Goal: Contribute content: Contribute content

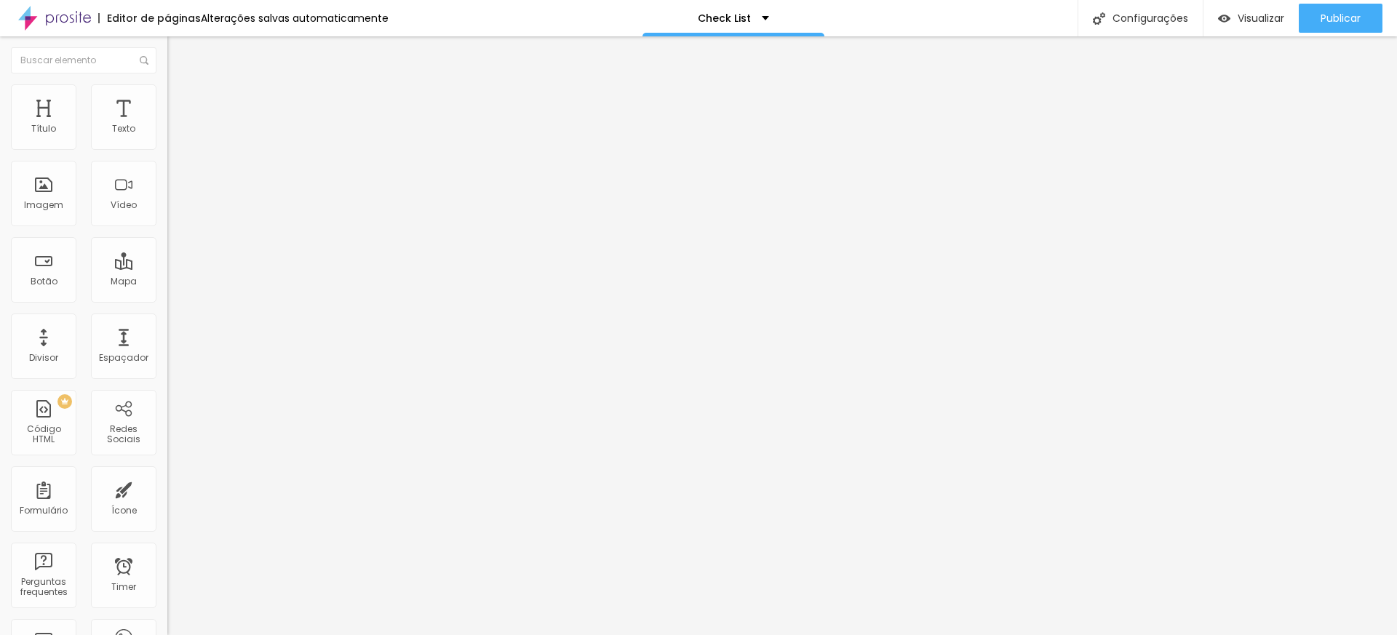
click at [176, 137] on input "[DATE] 23:45" at bounding box center [209, 129] width 67 height 15
click at [130, 194] on span "Next Month" at bounding box center [130, 191] width 0 height 17
click at [24, 248] on div "5" at bounding box center [24, 241] width 15 height 15
type input "[DATE] 23:45"
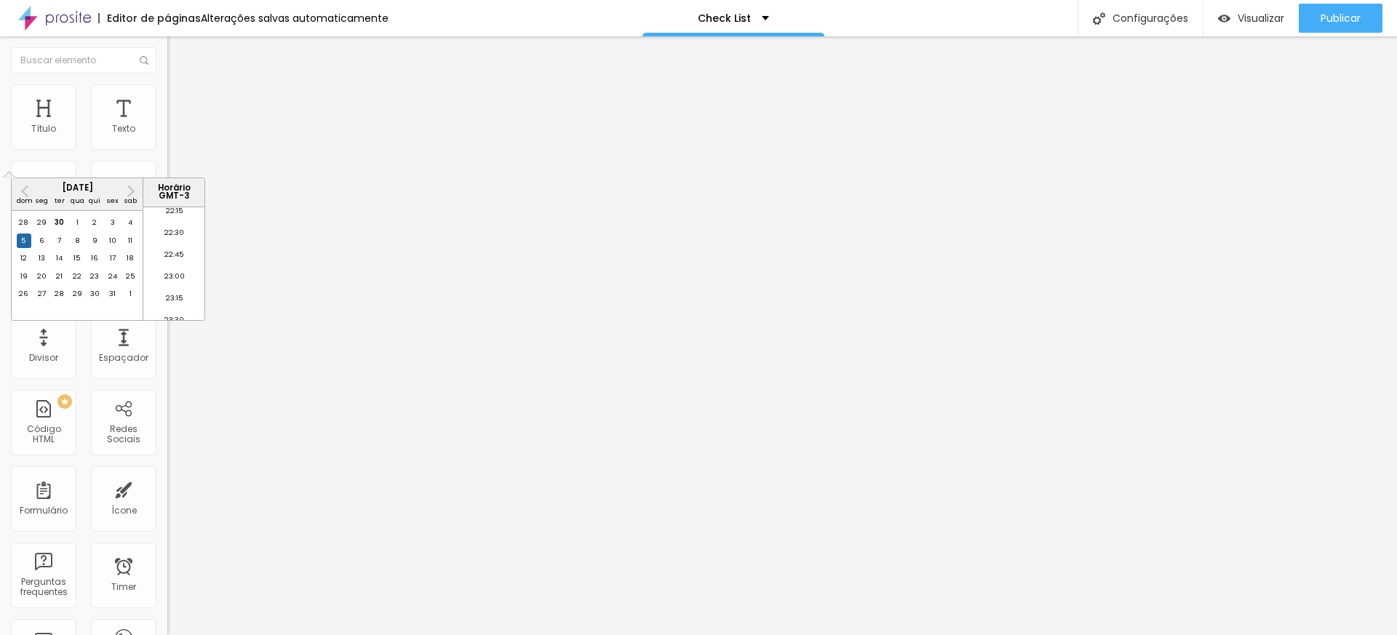
click at [167, 122] on p "Data e horário" at bounding box center [250, 118] width 167 height 9
click at [167, 125] on span "Trocar imagem" at bounding box center [206, 119] width 79 height 12
click at [167, 95] on li "Estilo" at bounding box center [250, 91] width 167 height 15
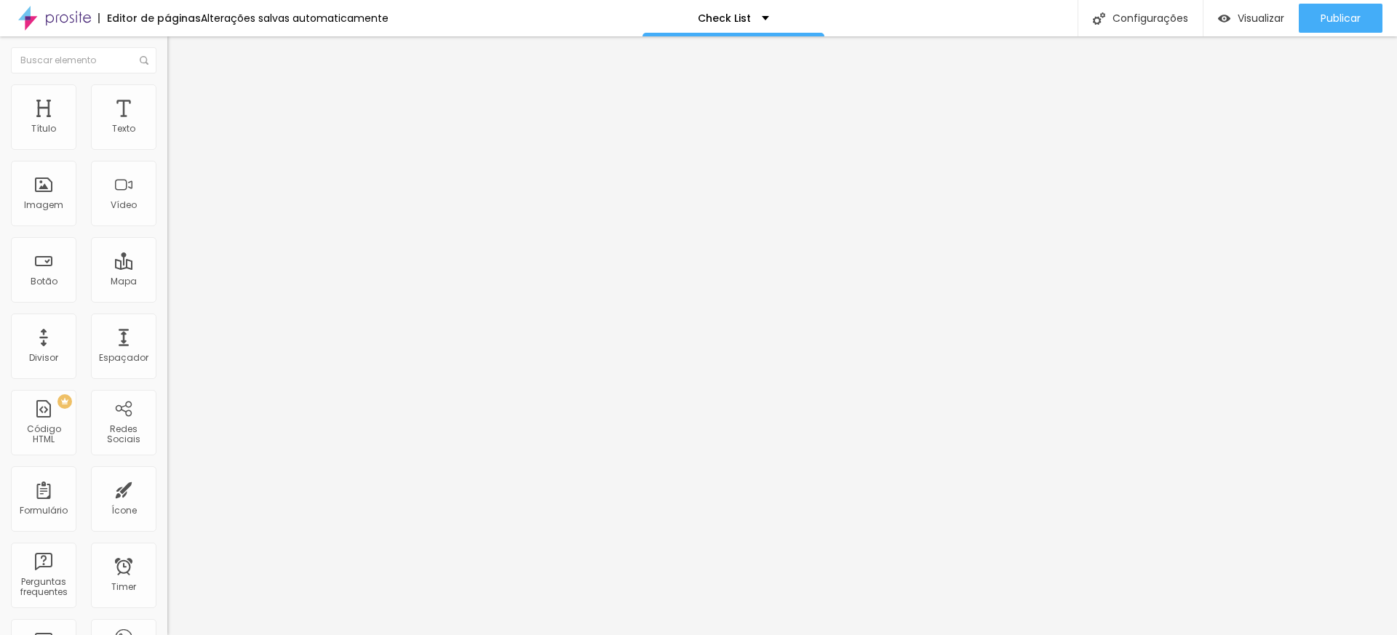
type input "95"
type input "65"
type input "85"
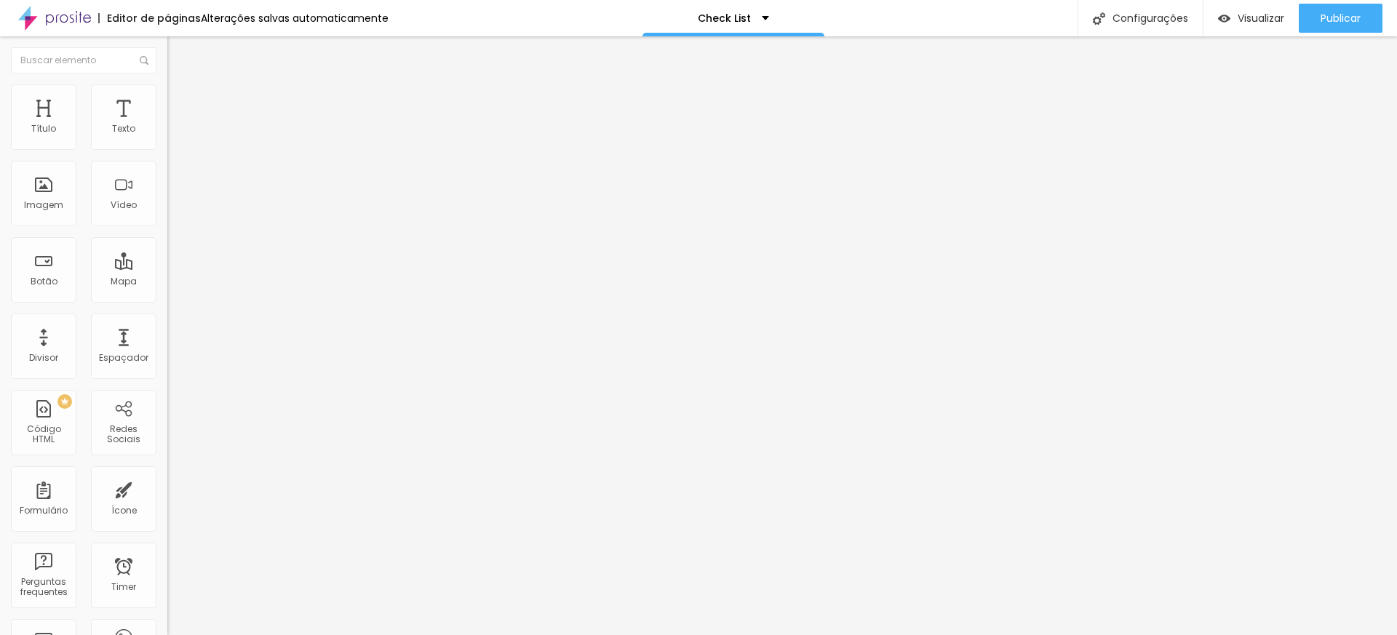
type input "85"
type input "100"
drag, startPoint x: 151, startPoint y: 157, endPoint x: 224, endPoint y: 156, distance: 72.8
click at [224, 149] on input "range" at bounding box center [214, 144] width 94 height 12
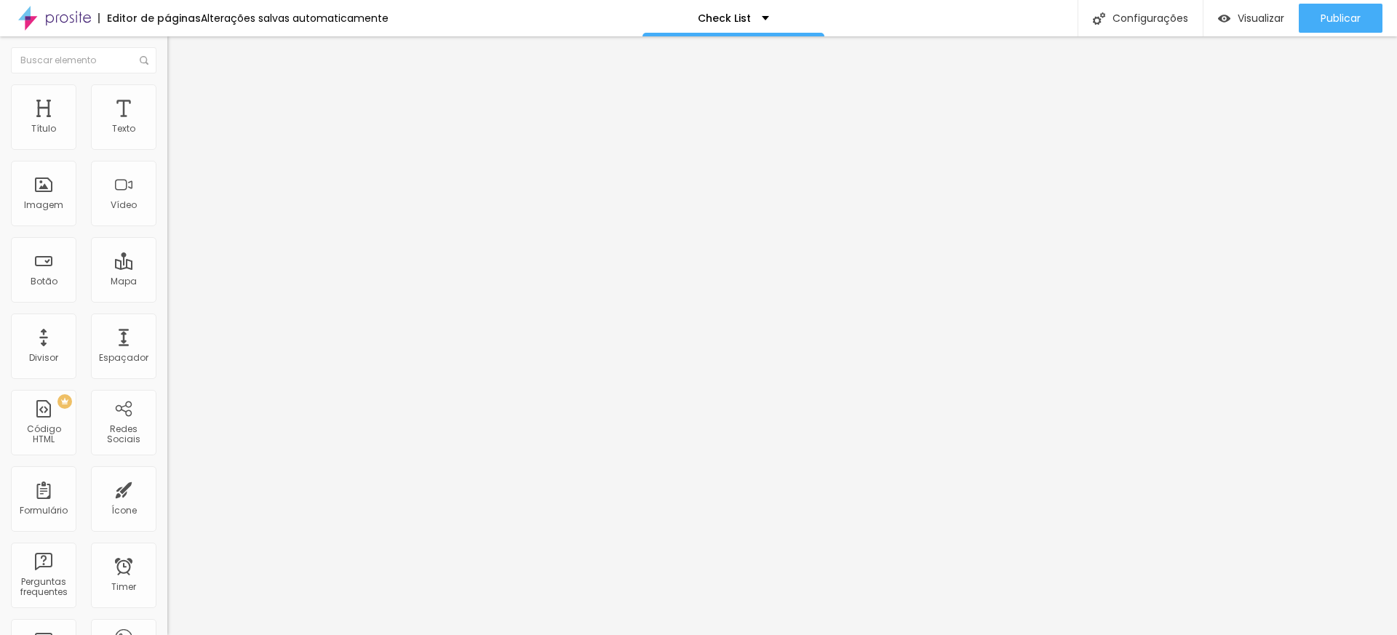
type input "3"
type input "72"
type input "74"
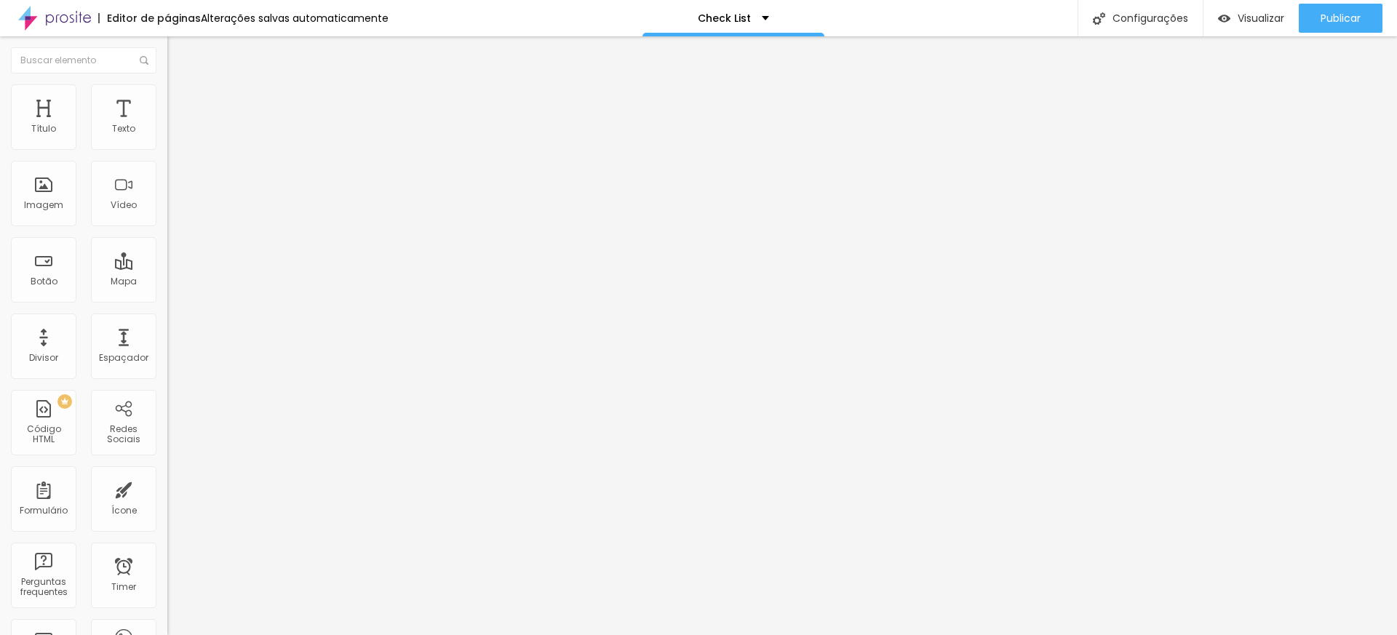
type input "74"
type input "73"
type input "72"
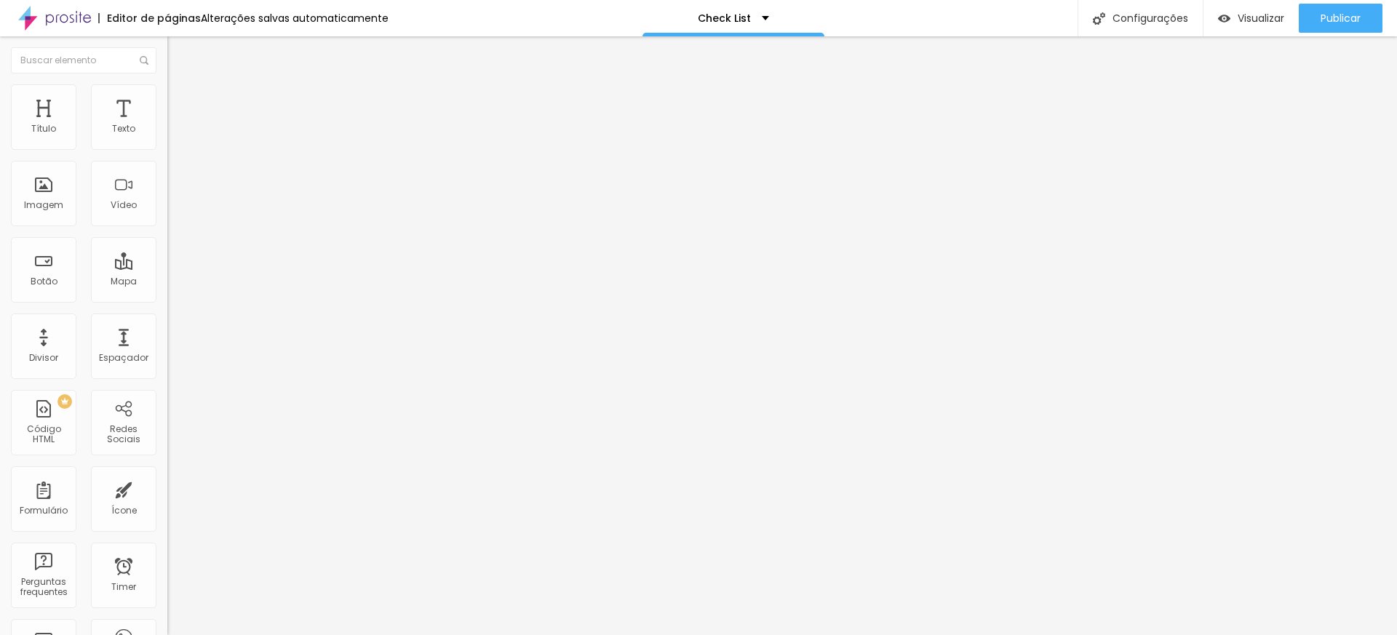
type input "70"
type input "64"
type input "63"
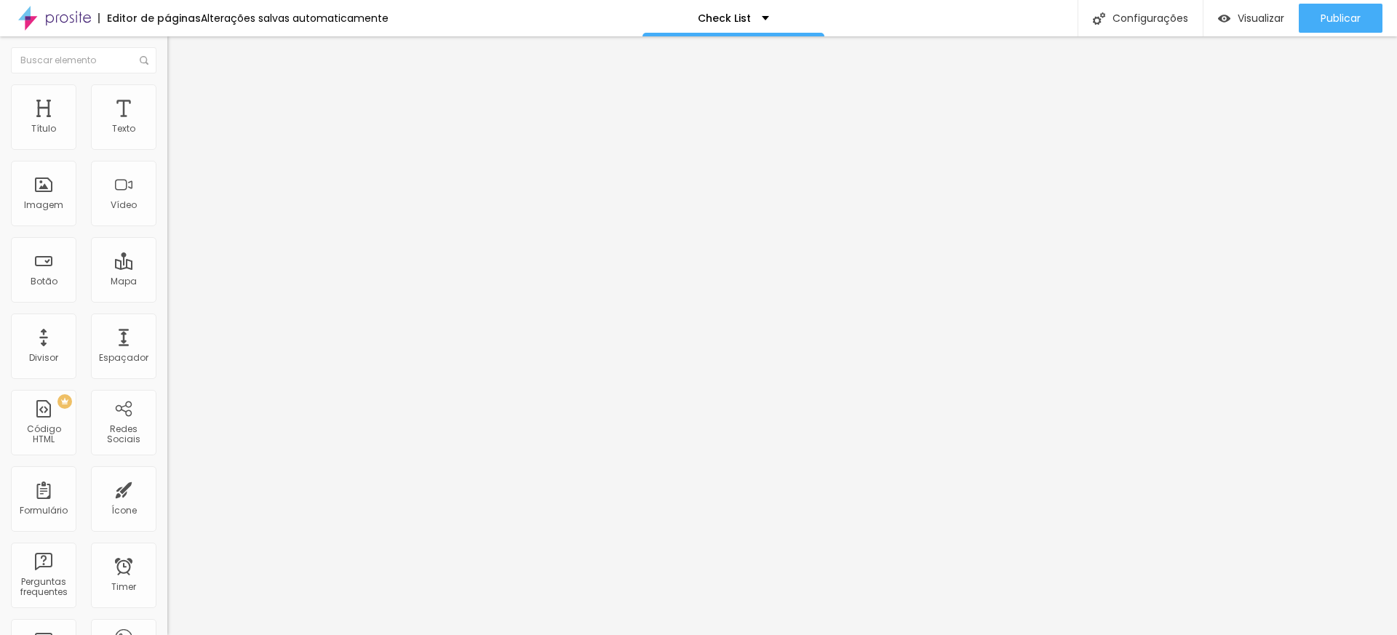
type input "63"
type input "62"
type input "61"
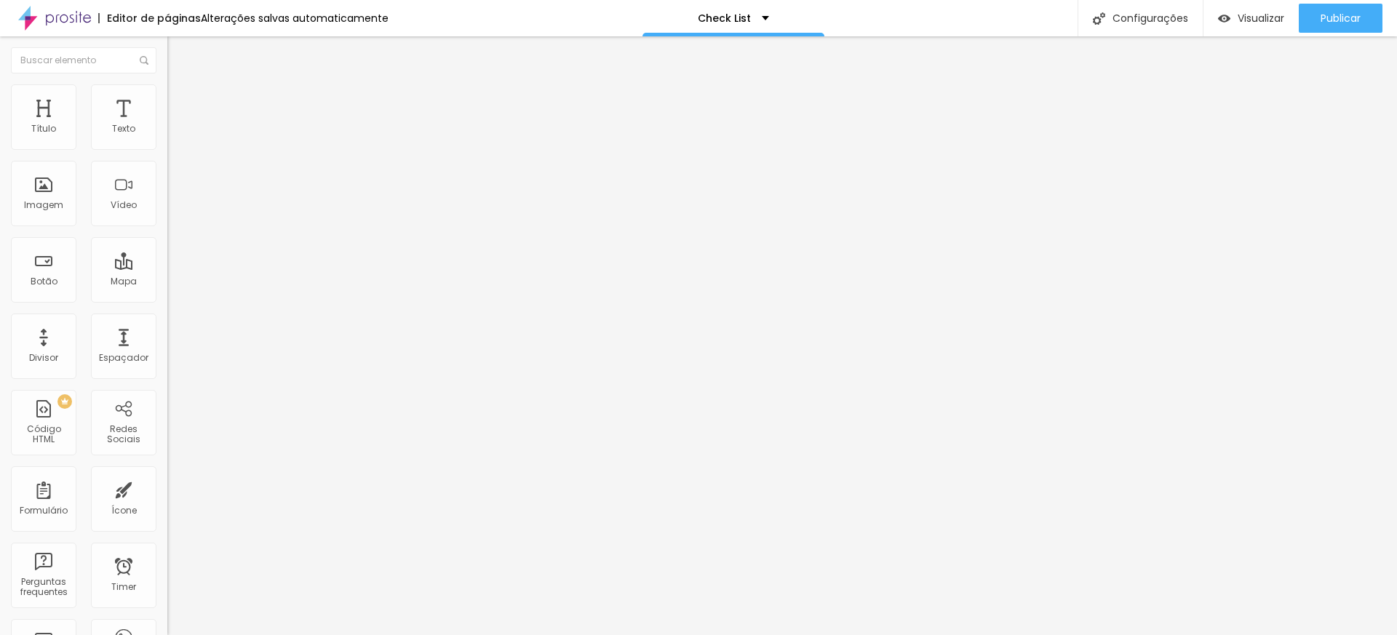
type input "60"
type input "59"
type input "57"
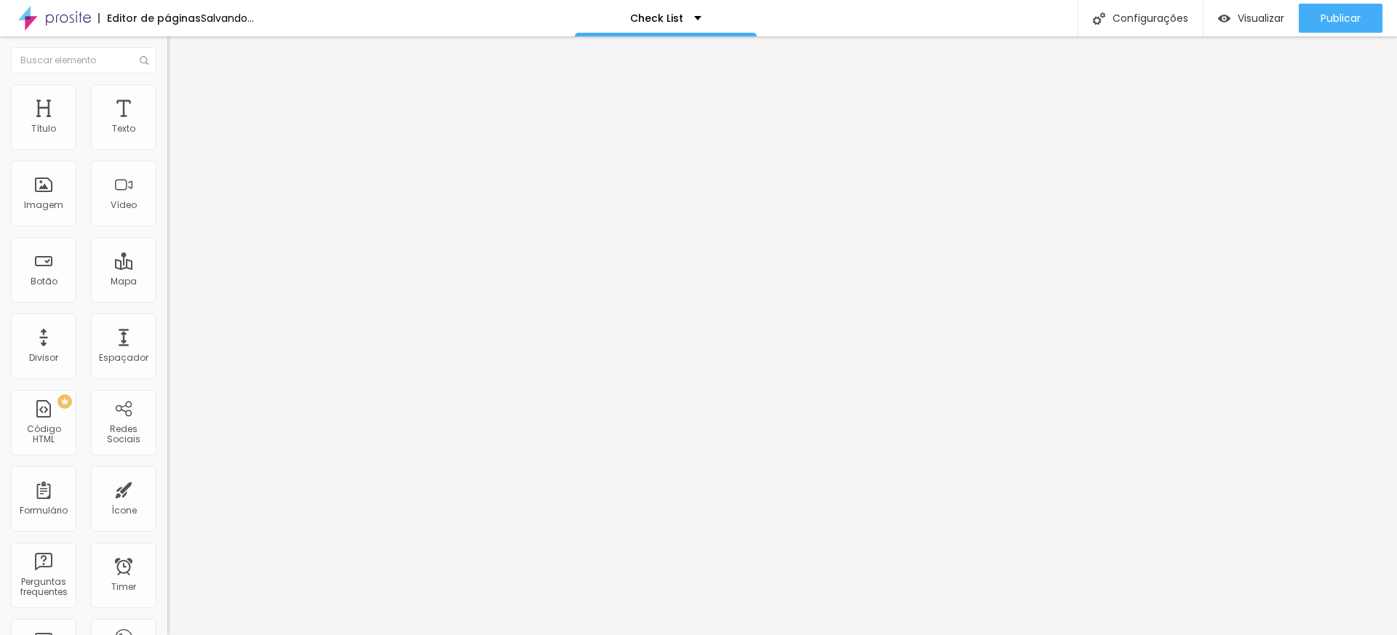
type input "57"
type input "55"
type input "53"
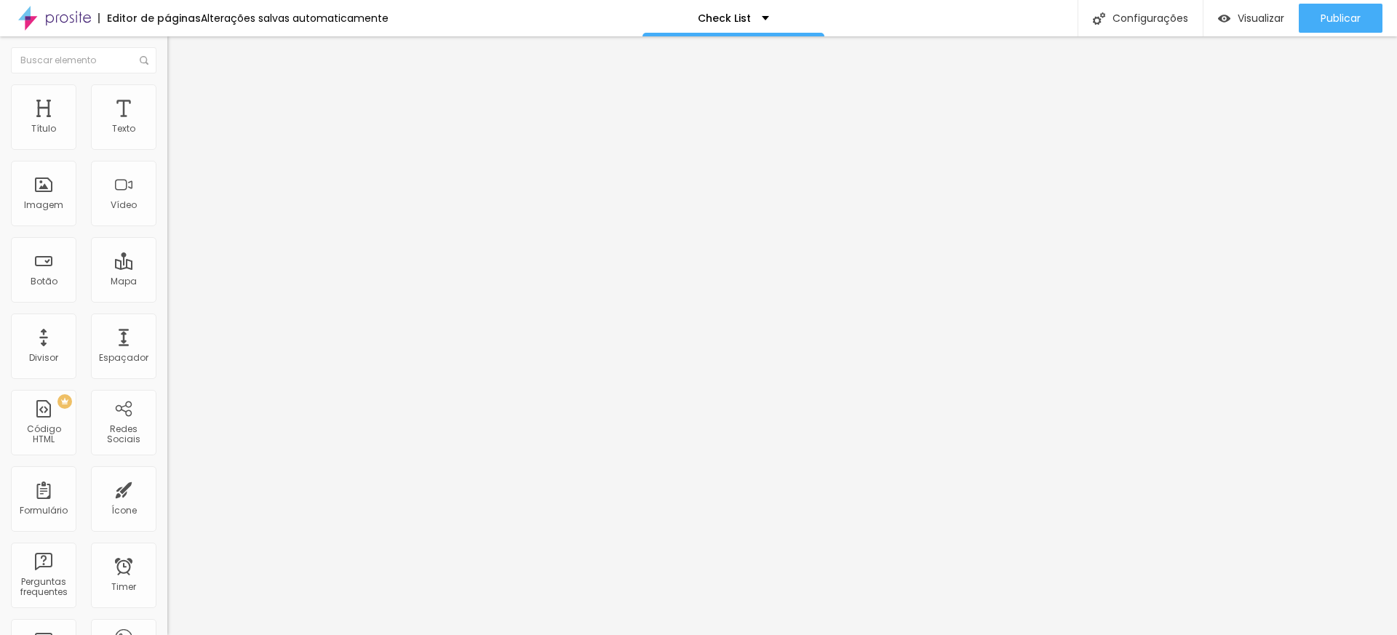
type input "49"
type input "46"
type input "29"
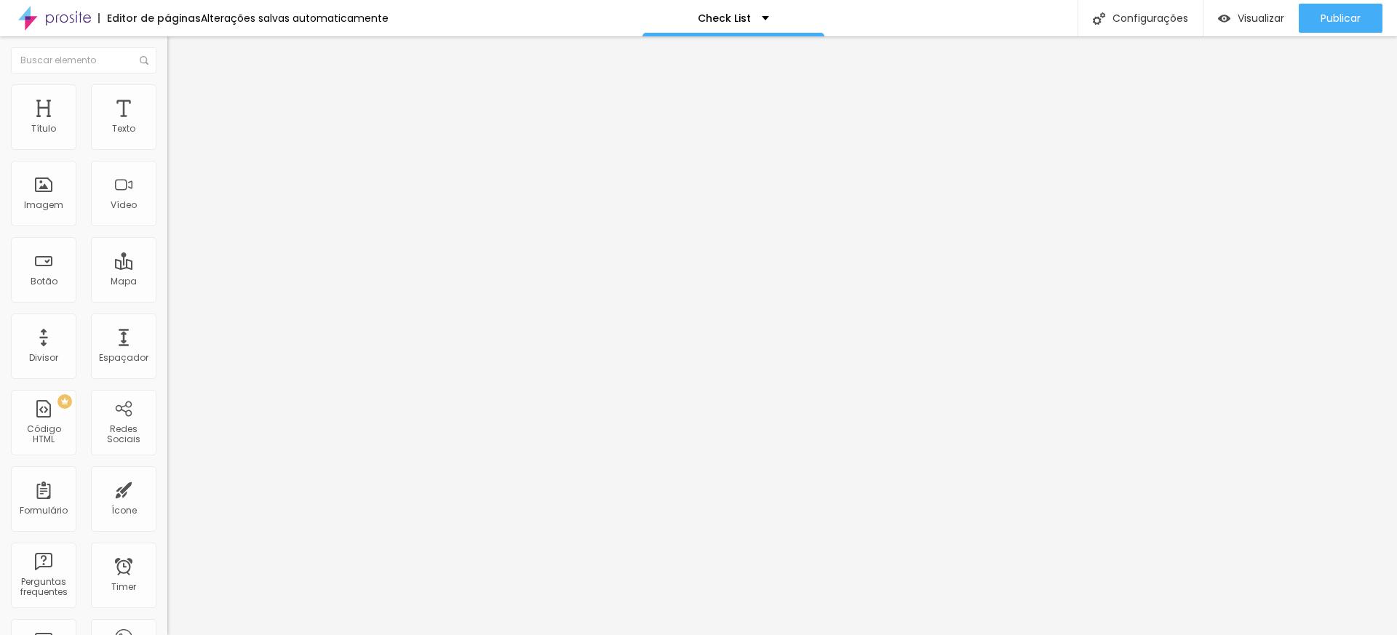
type input "29"
type input "18"
type input "8"
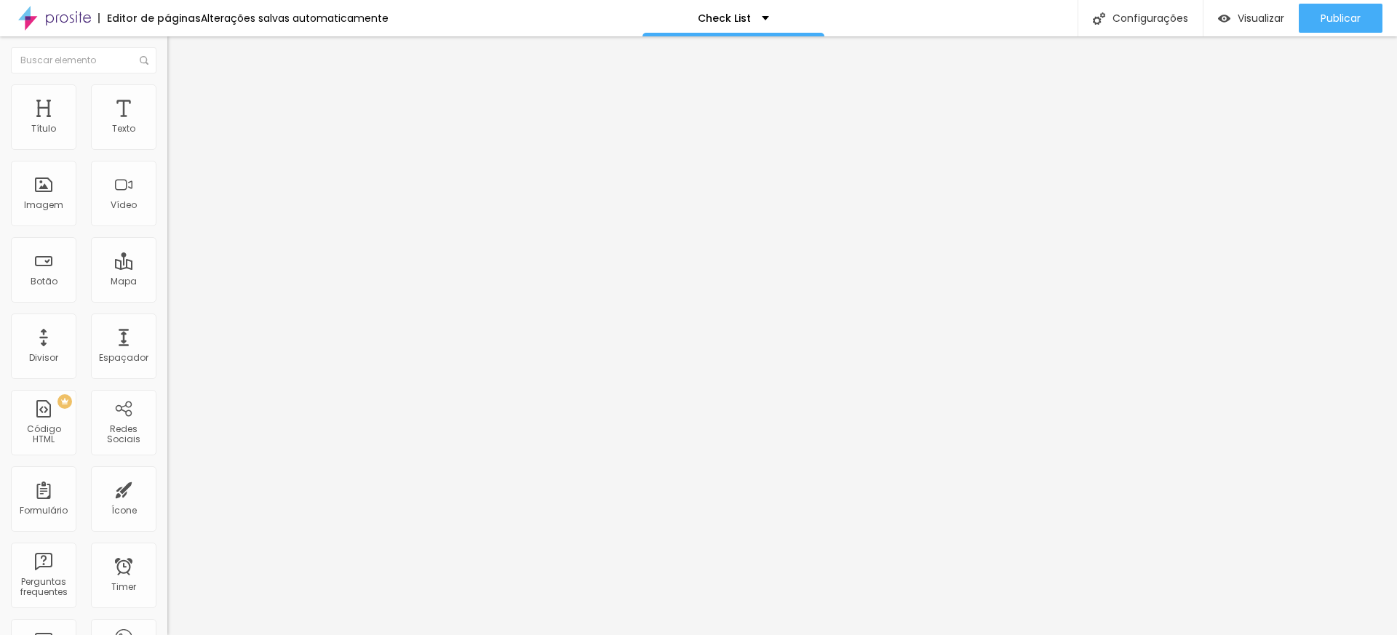
type input "4"
type input "2"
type input "0"
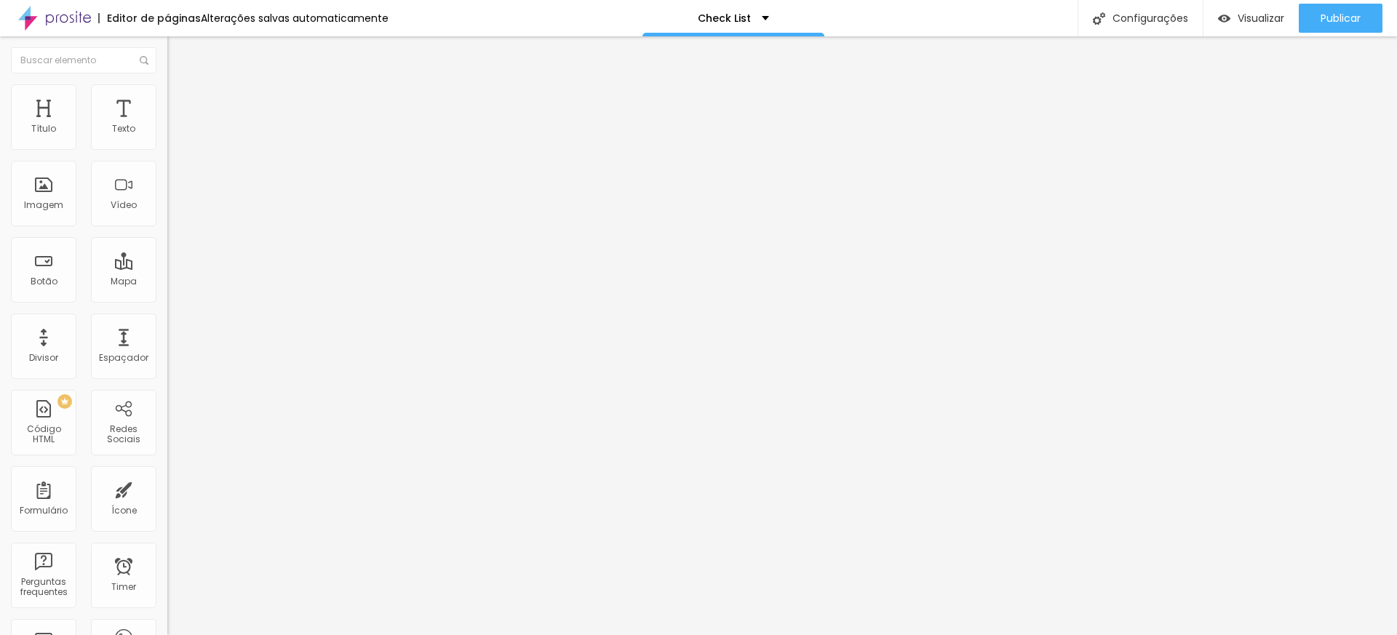
type input "0"
type input "6"
type input "12"
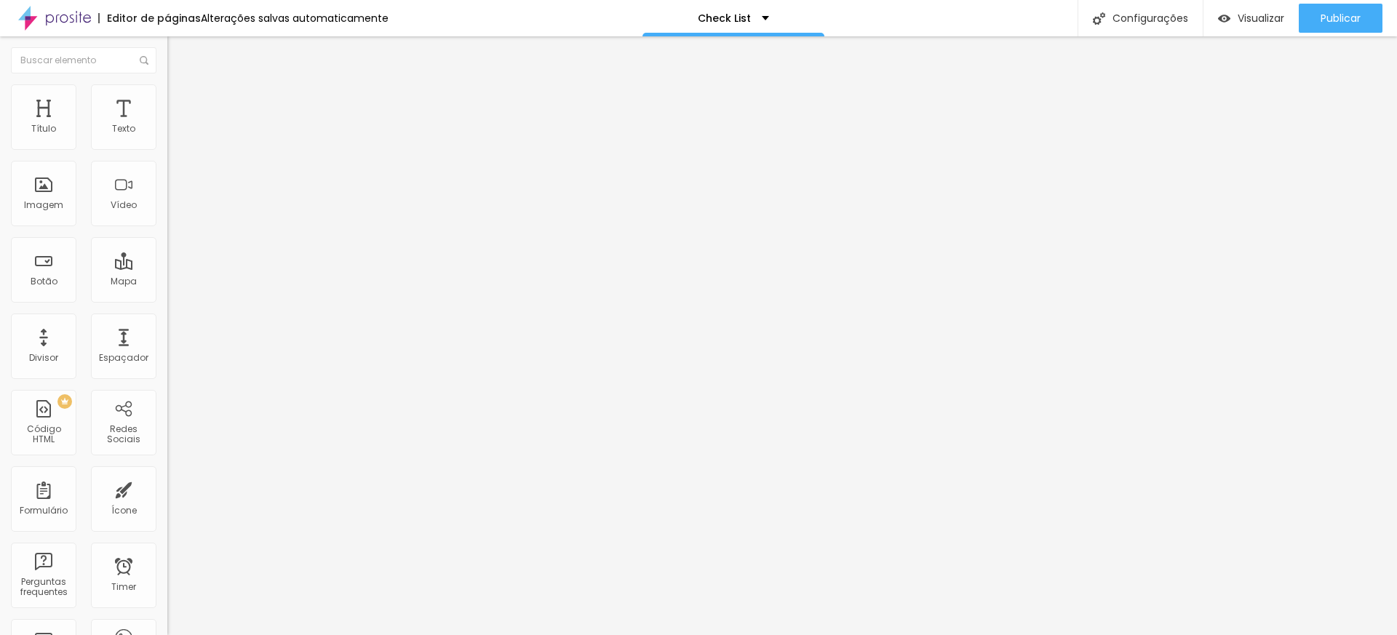
type input "13"
type input "16"
type input "17"
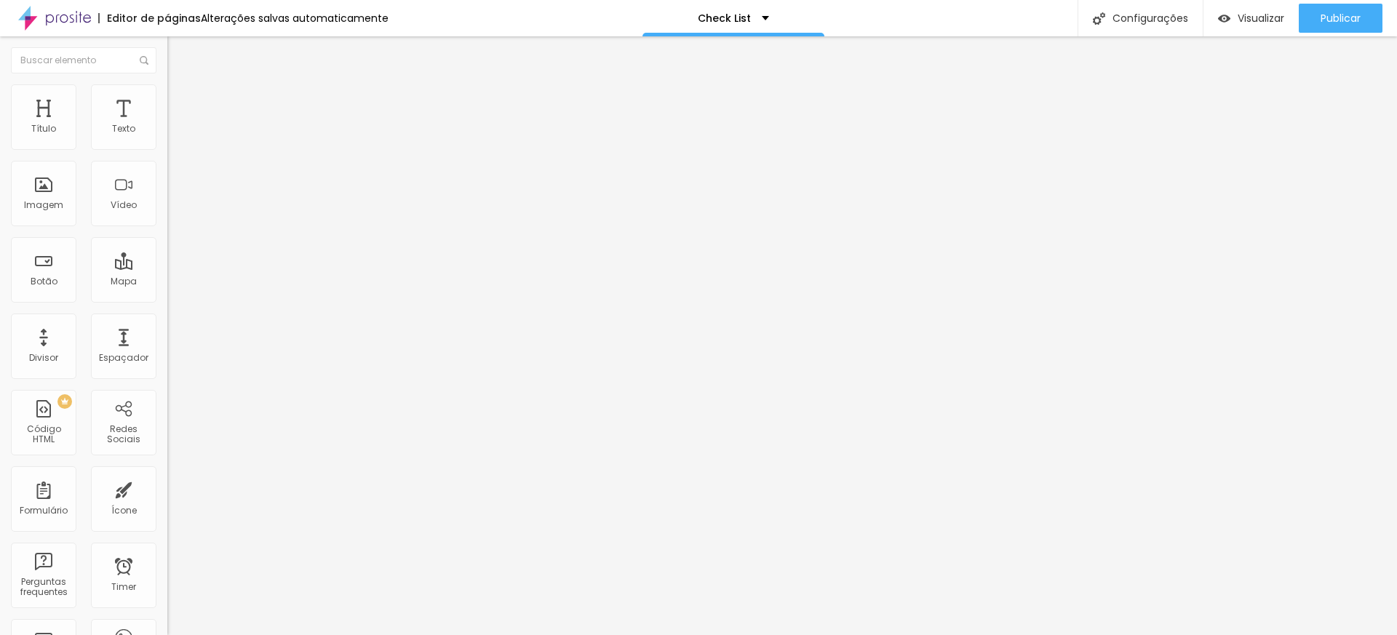
type input "17"
type input "18"
type input "19"
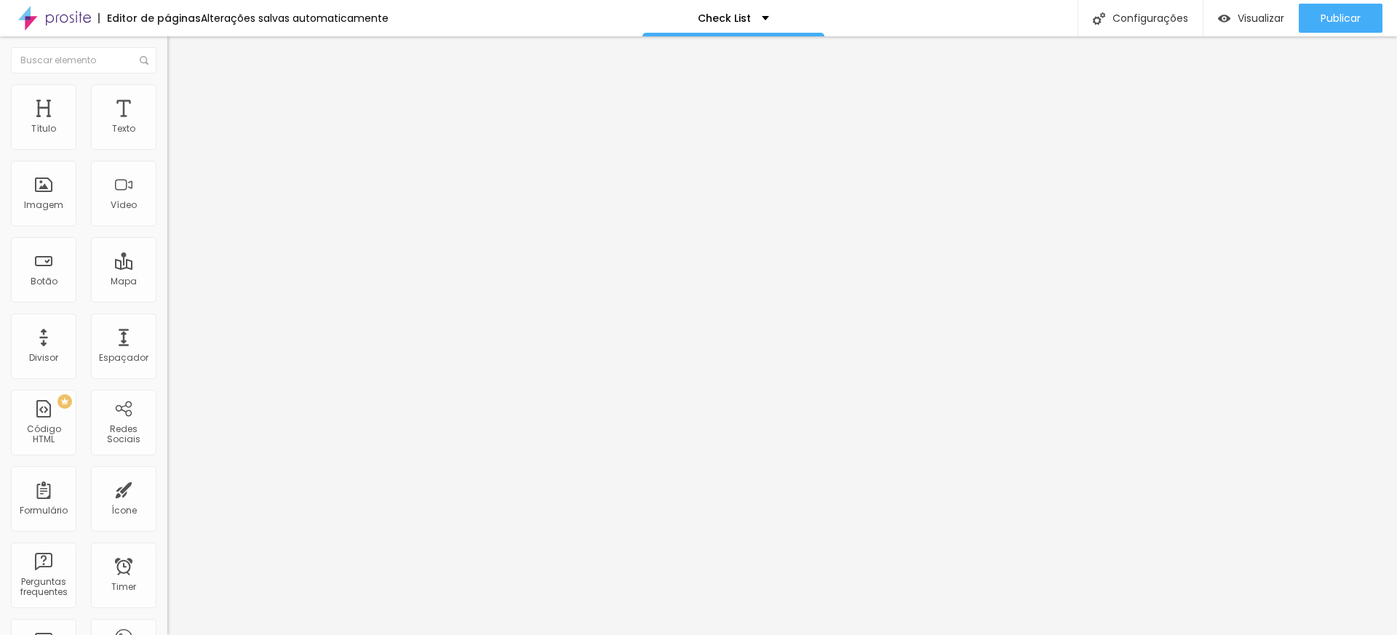
type input "20"
type input "21"
type input "22"
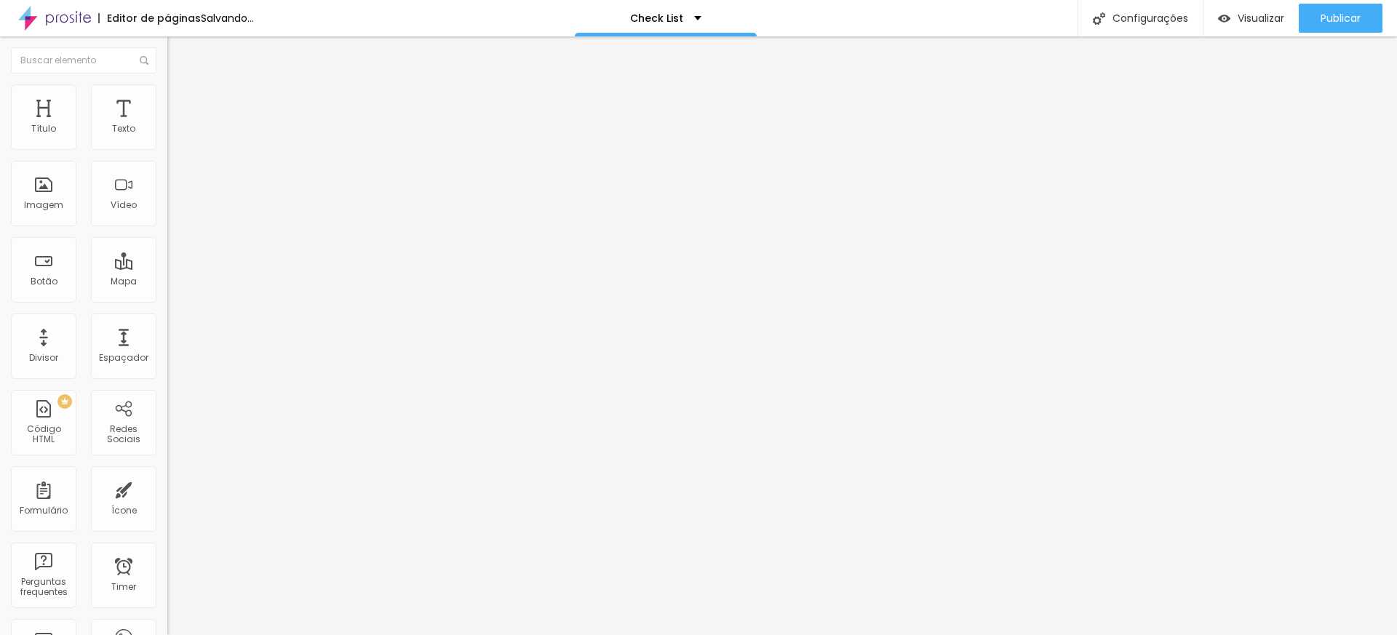
type input "22"
type input "23"
type input "24"
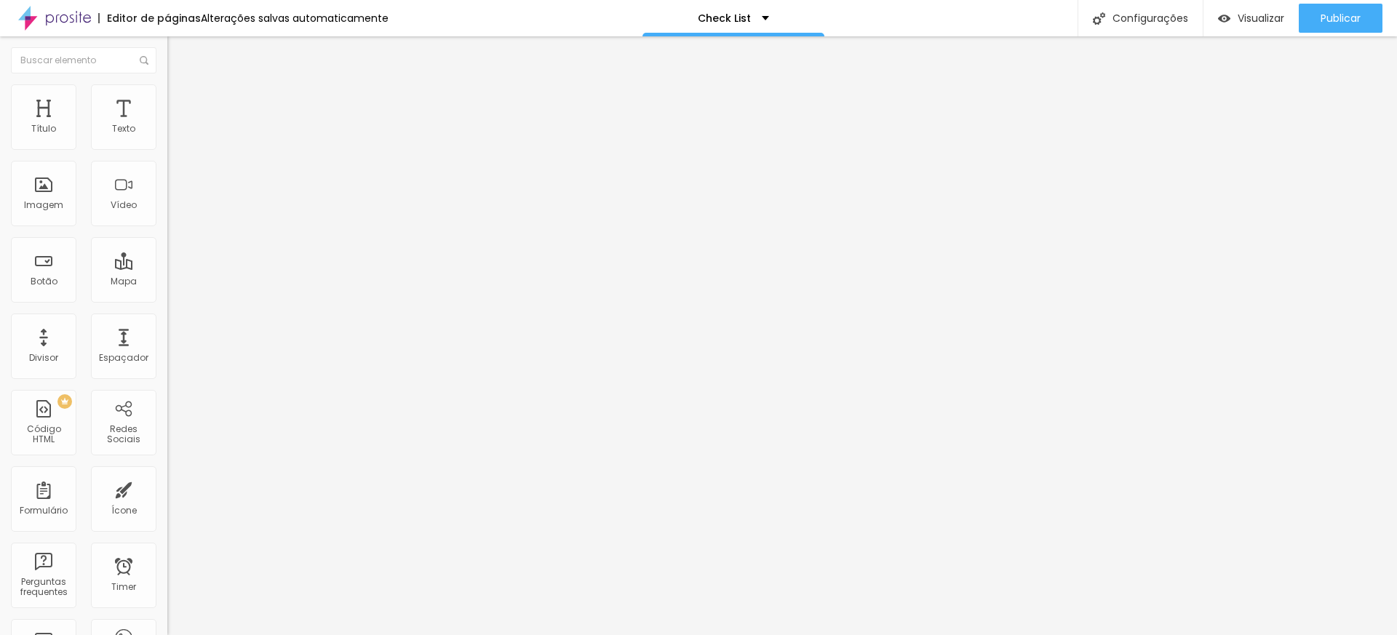
type input "25"
drag, startPoint x: 35, startPoint y: 185, endPoint x: 45, endPoint y: 185, distance: 10.2
type input "25"
click at [167, 319] on input "range" at bounding box center [214, 325] width 94 height 12
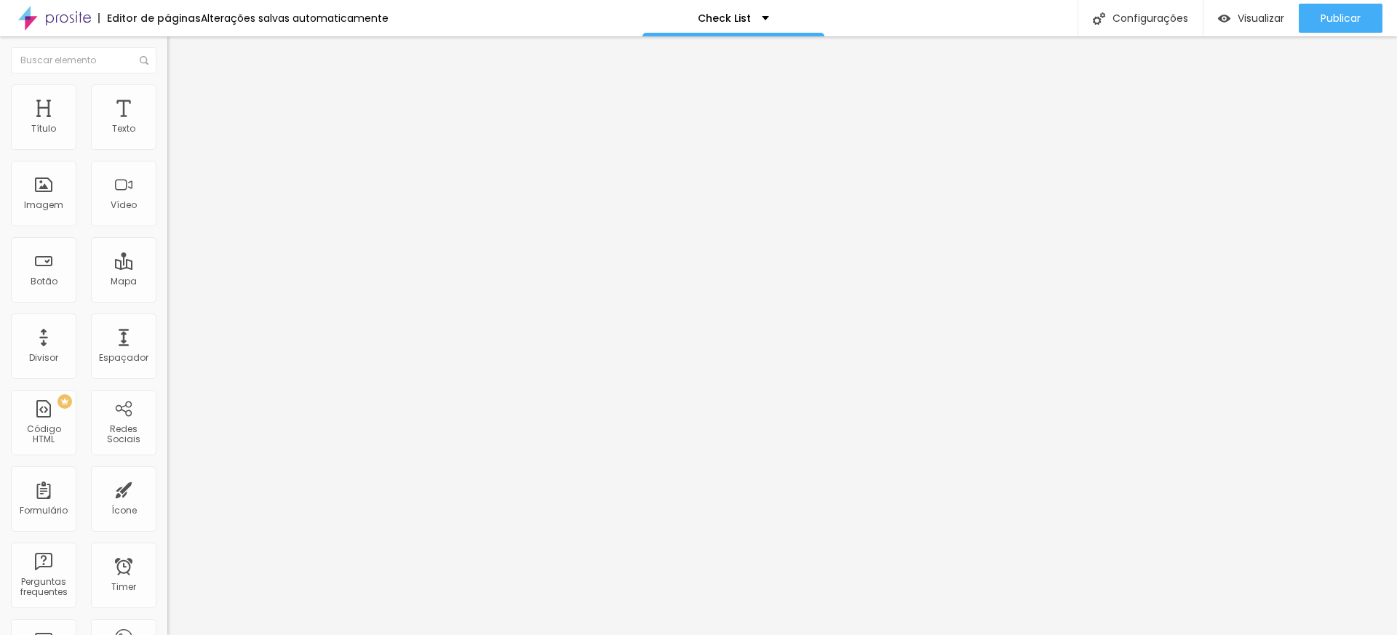
click at [180, 86] on span "Conteúdo" at bounding box center [202, 80] width 45 height 12
click at [167, 228] on span "1:1 Quadrado" at bounding box center [195, 221] width 57 height 12
click at [167, 268] on span "Original" at bounding box center [184, 261] width 35 height 12
click at [167, 254] on span "Quadrado" at bounding box center [190, 248] width 47 height 12
click at [167, 245] on span "Padrão" at bounding box center [183, 239] width 33 height 12
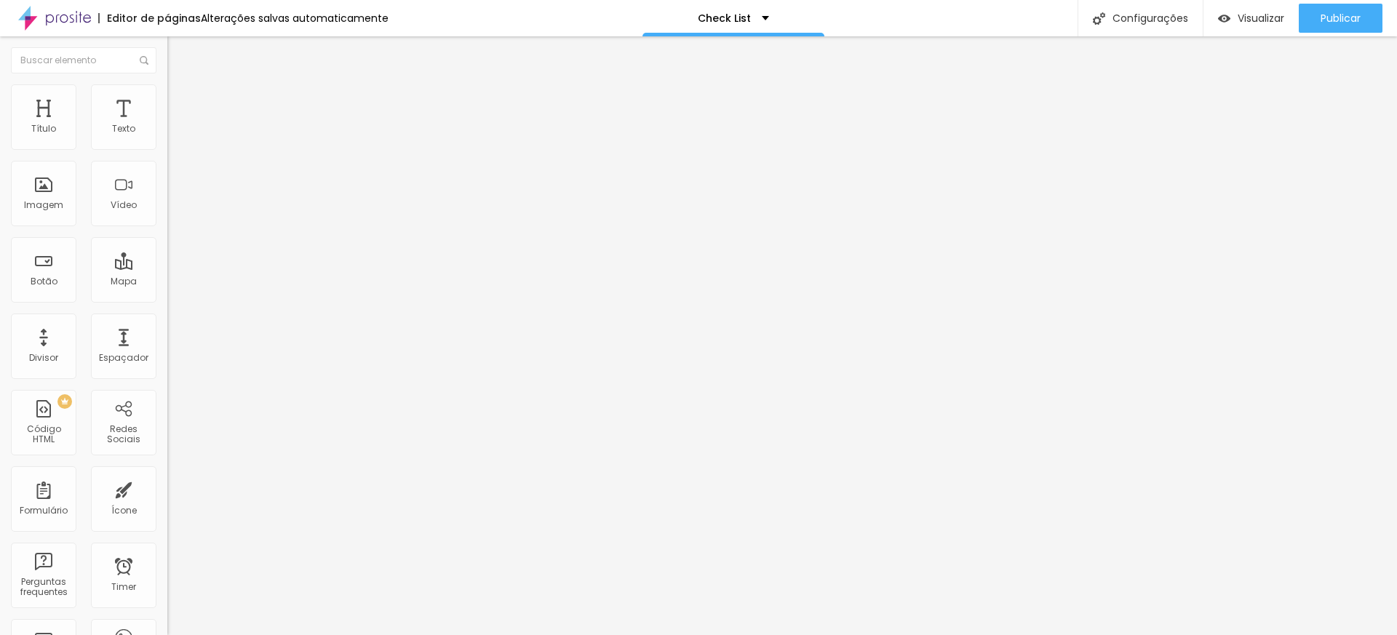
click at [167, 259] on span "Quadrado" at bounding box center [190, 253] width 47 height 12
click at [180, 98] on span "Estilo" at bounding box center [191, 94] width 23 height 12
click at [180, 103] on span "Avançado" at bounding box center [204, 109] width 48 height 12
type input "76"
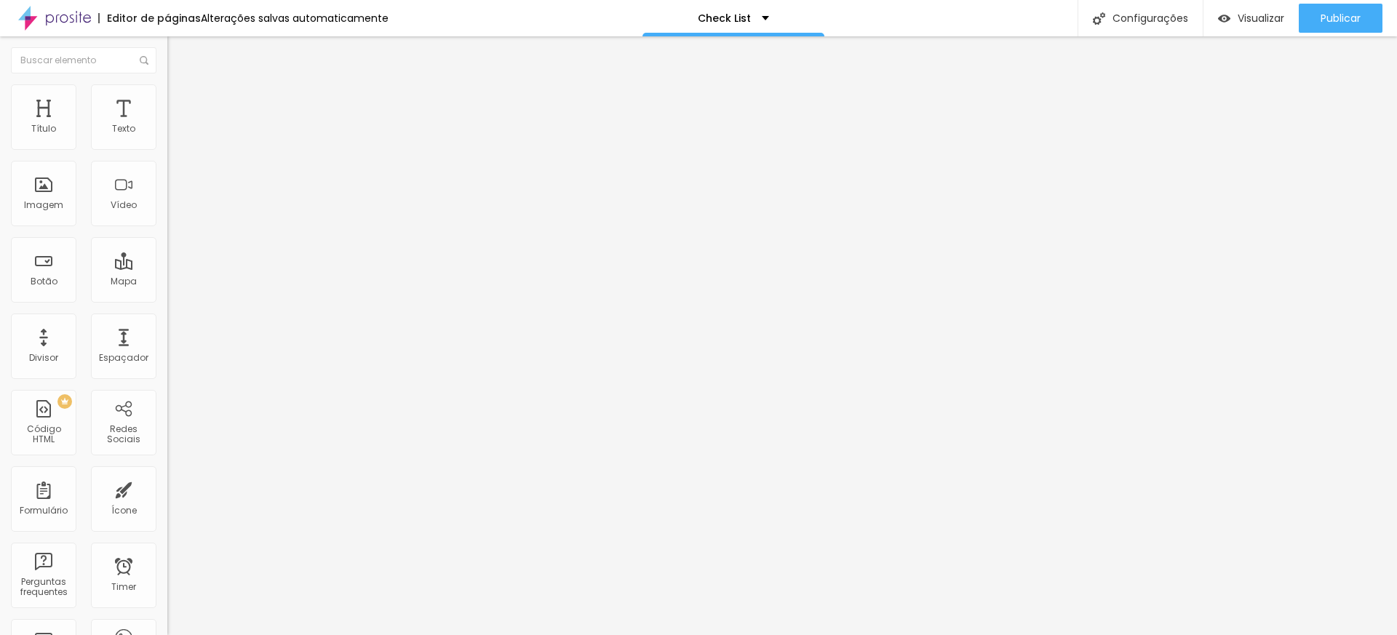
type input "100"
type input "89"
type input "77"
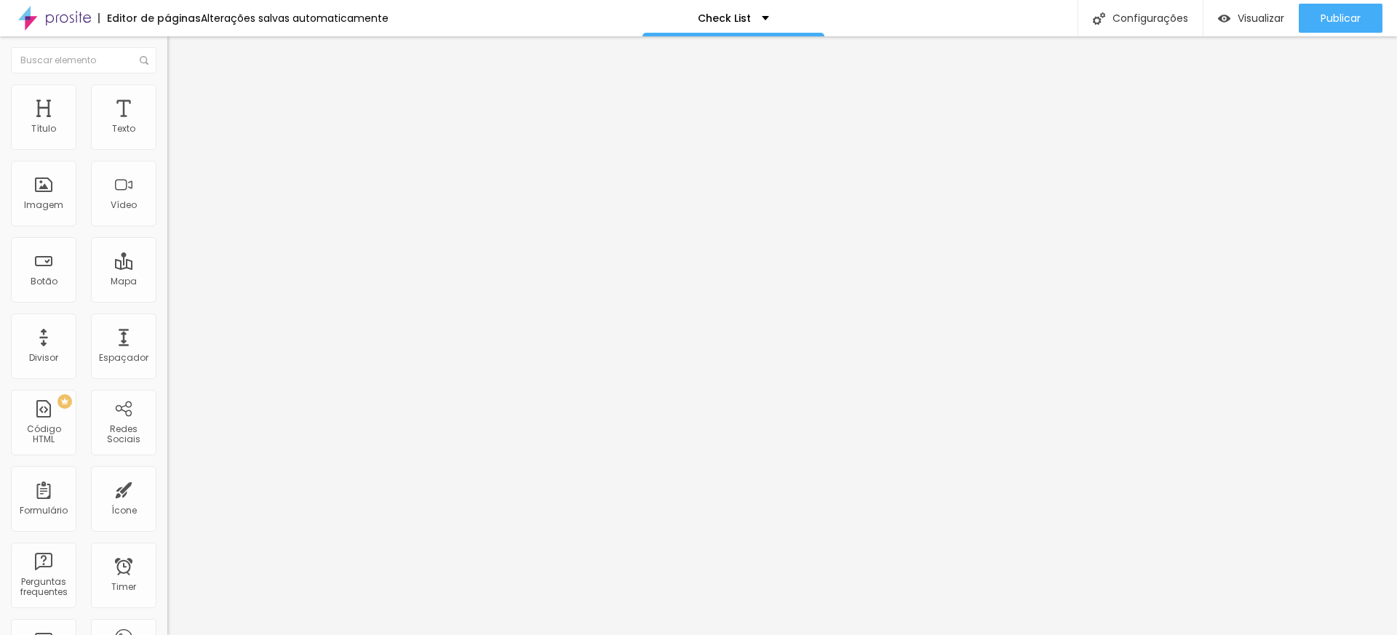
type input "77"
type input "76"
type input "75"
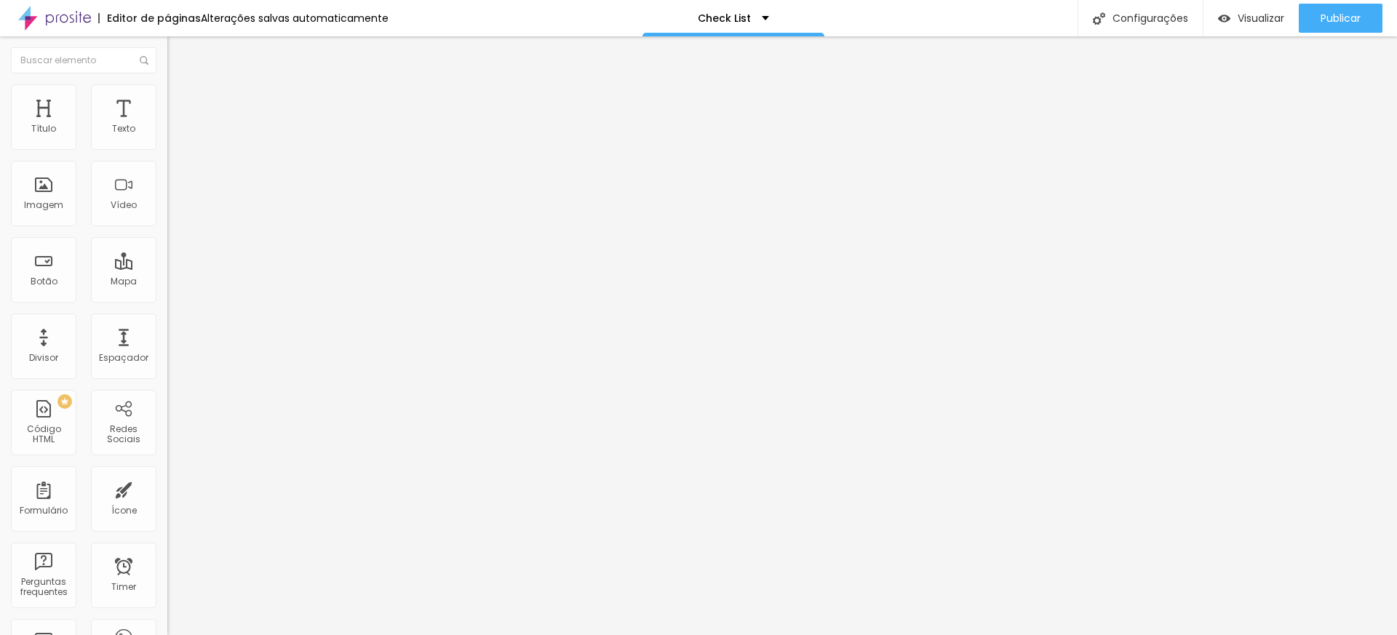
type input "74"
type input "73"
type input "72"
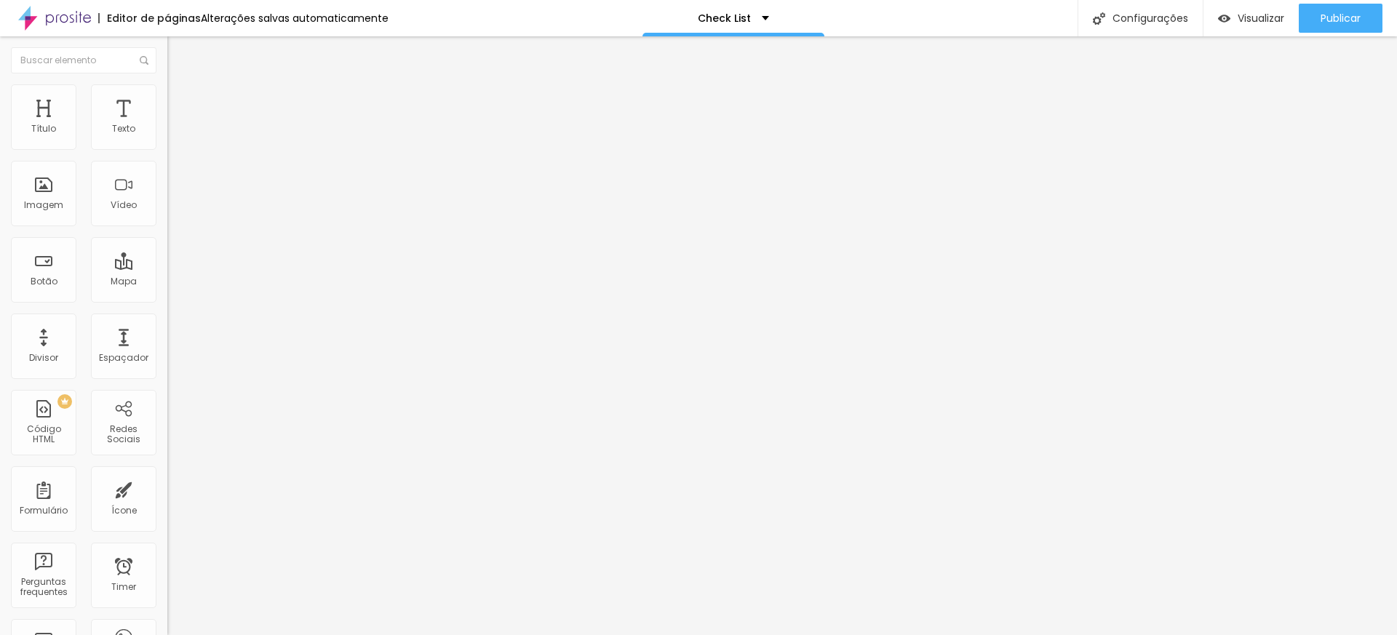
type input "72"
type input "71"
type input "65"
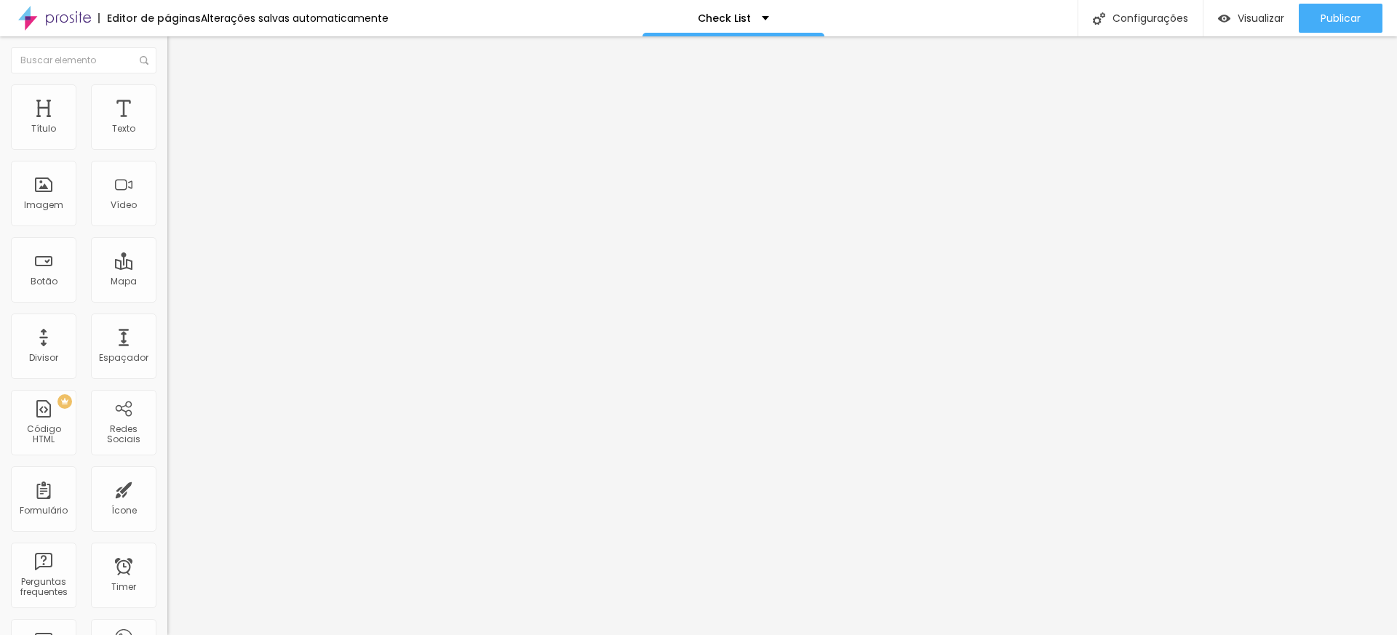
type input "64"
type input "63"
type input "64"
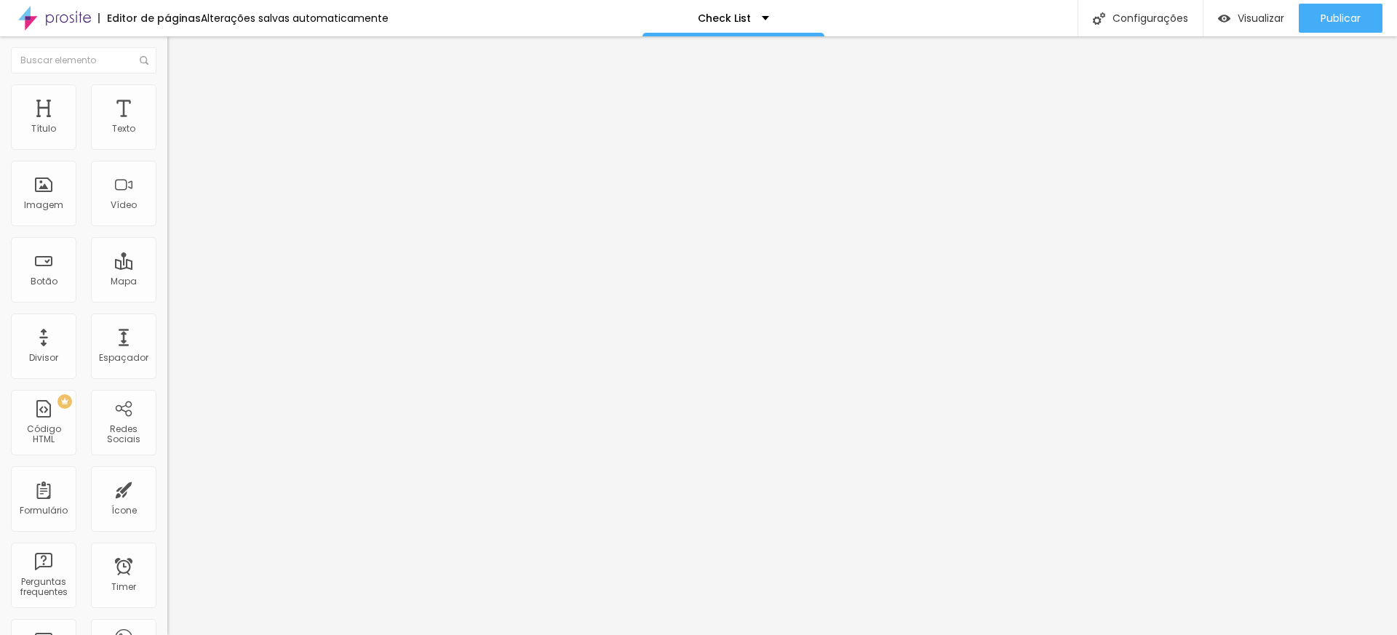
type input "64"
type input "65"
drag, startPoint x: 141, startPoint y: 143, endPoint x: 91, endPoint y: 146, distance: 50.3
type input "65"
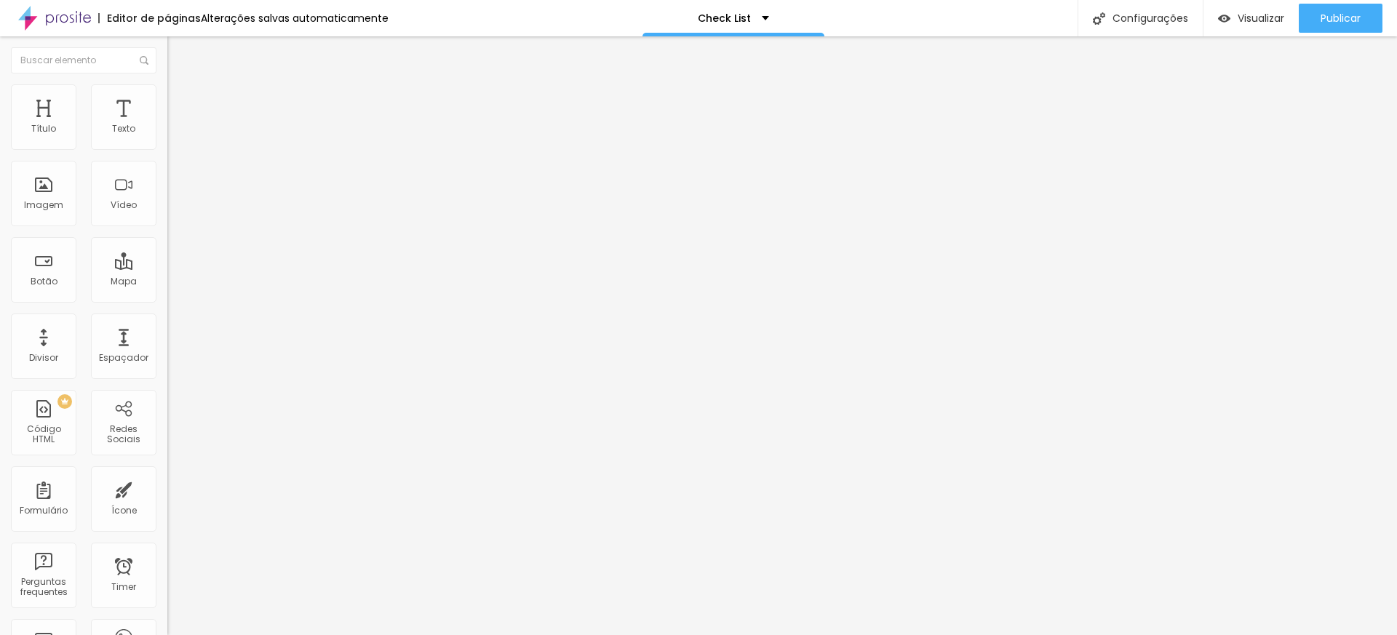
click at [167, 282] on input "range" at bounding box center [214, 288] width 94 height 12
type input "35"
type input "37"
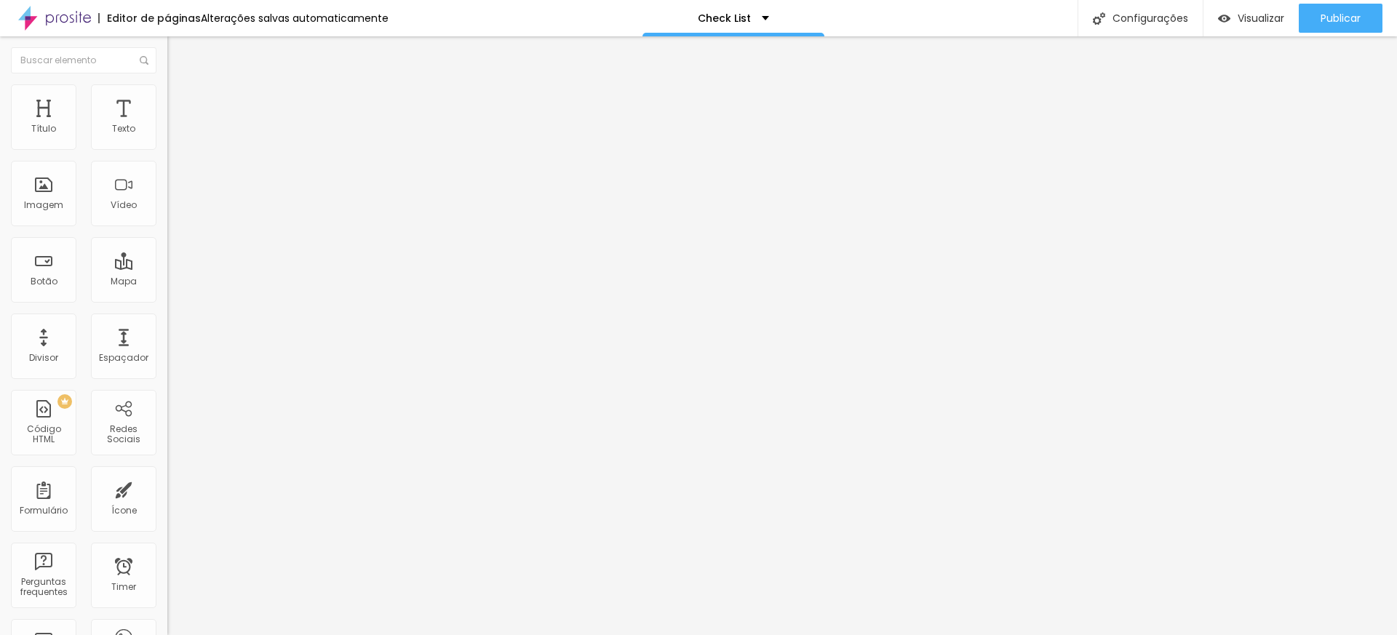
type input "58"
type input "59"
type input "60"
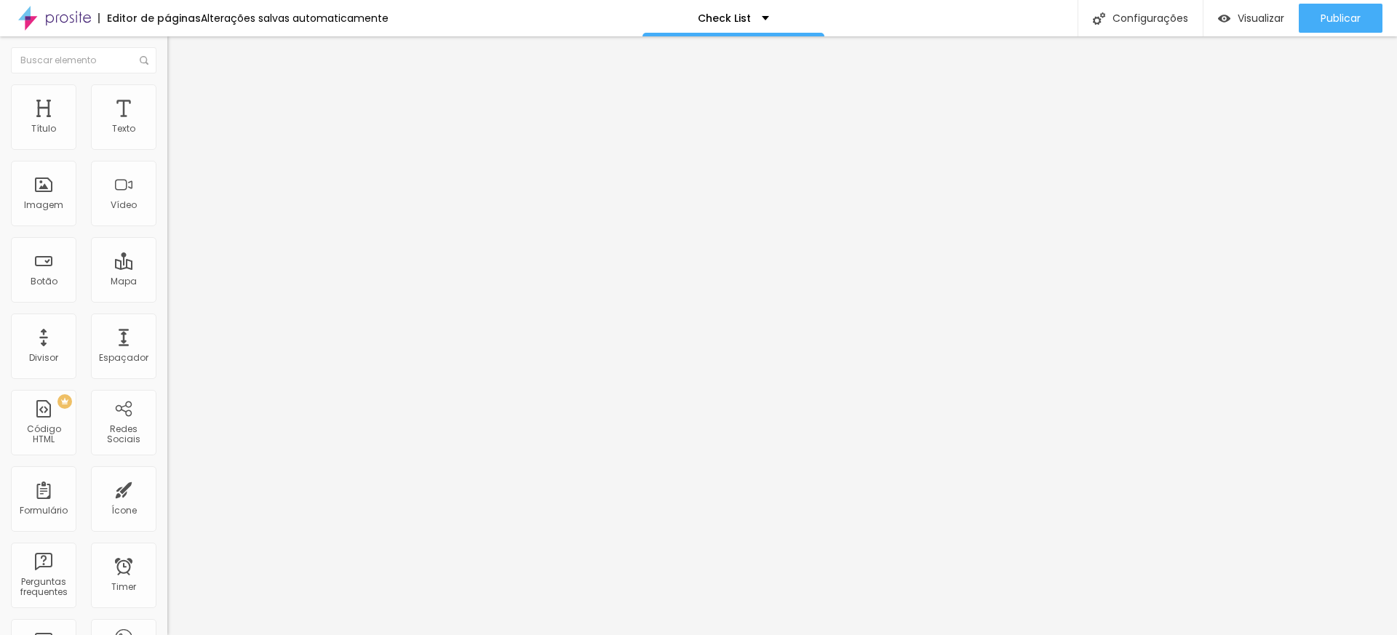
type input "60"
type input "61"
type input "63"
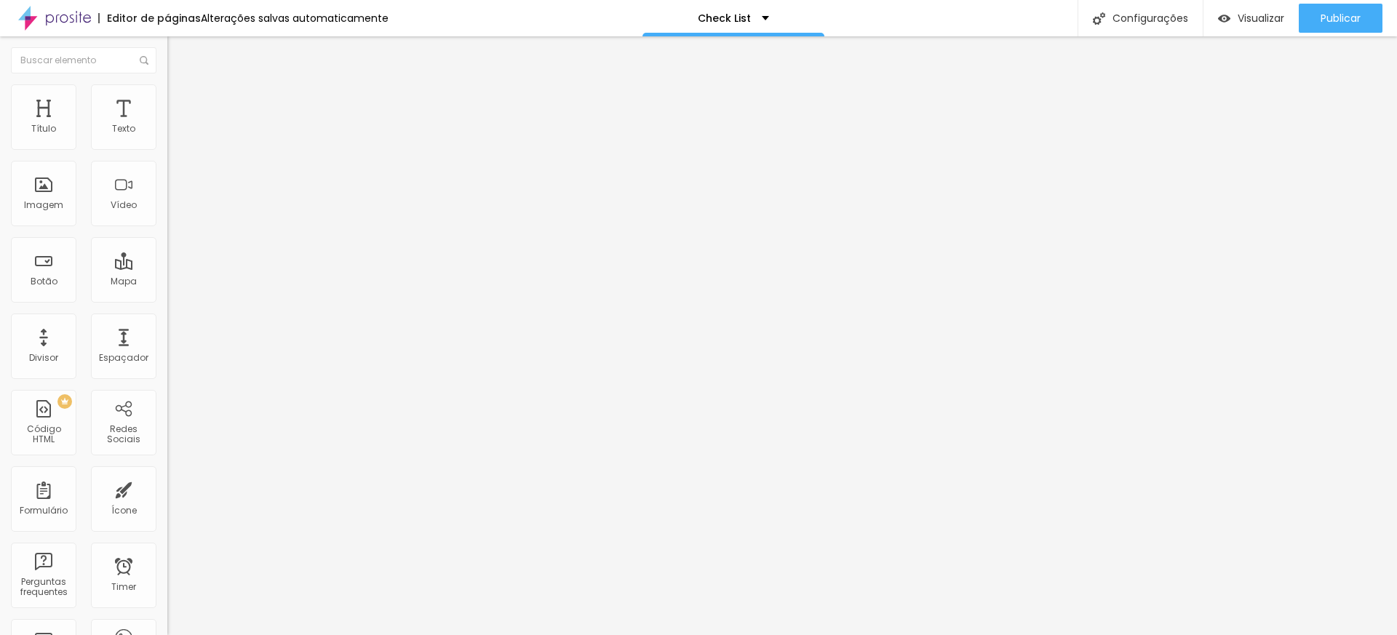
type input "65"
type input "67"
type input "66"
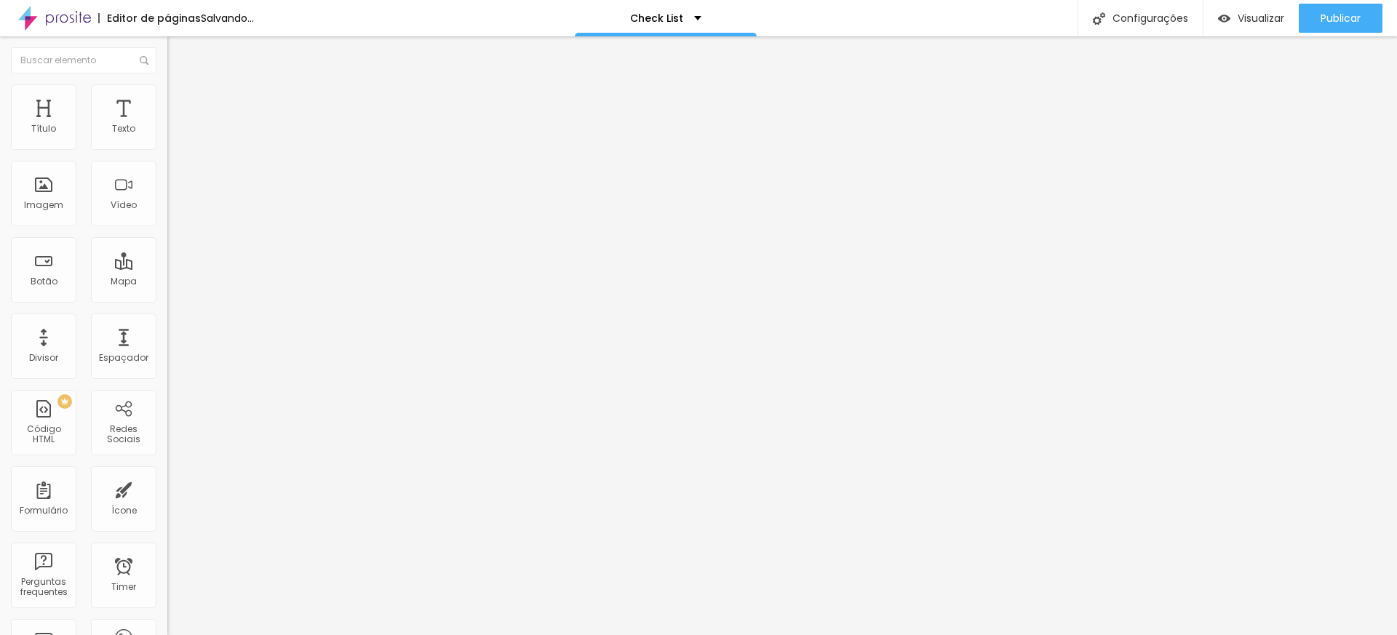
type input "66"
type input "65"
type input "64"
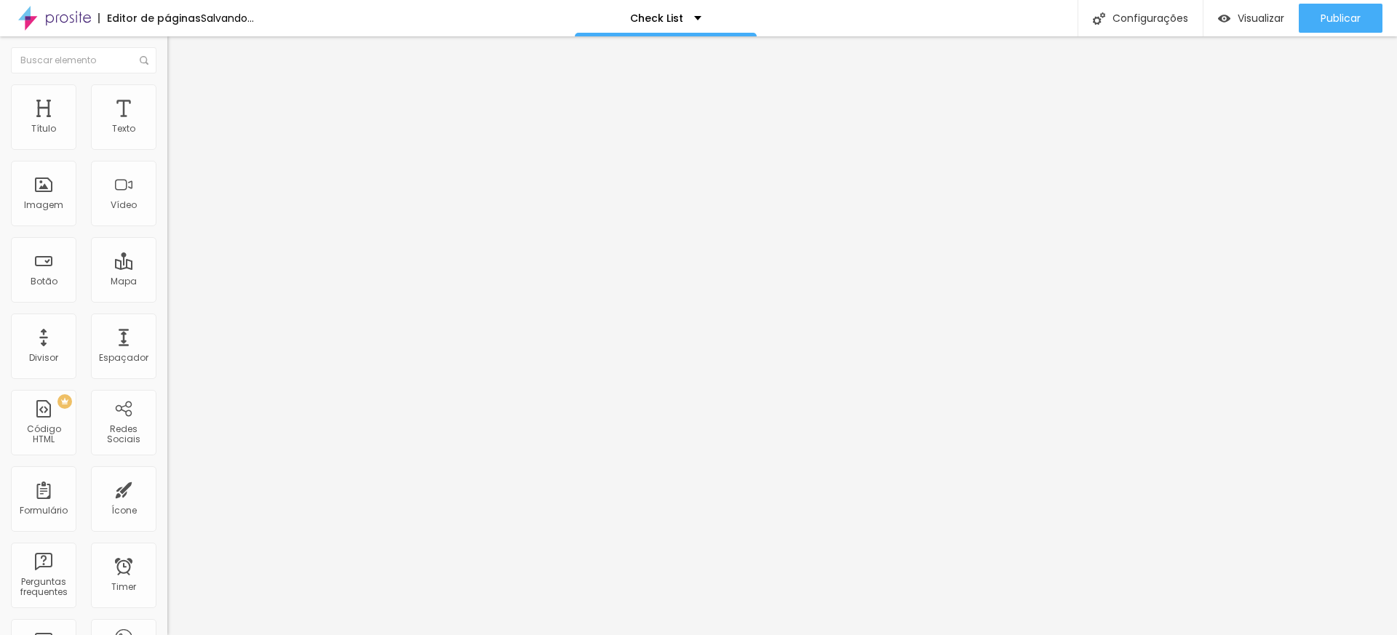
type input "65"
type input "67"
type input "68"
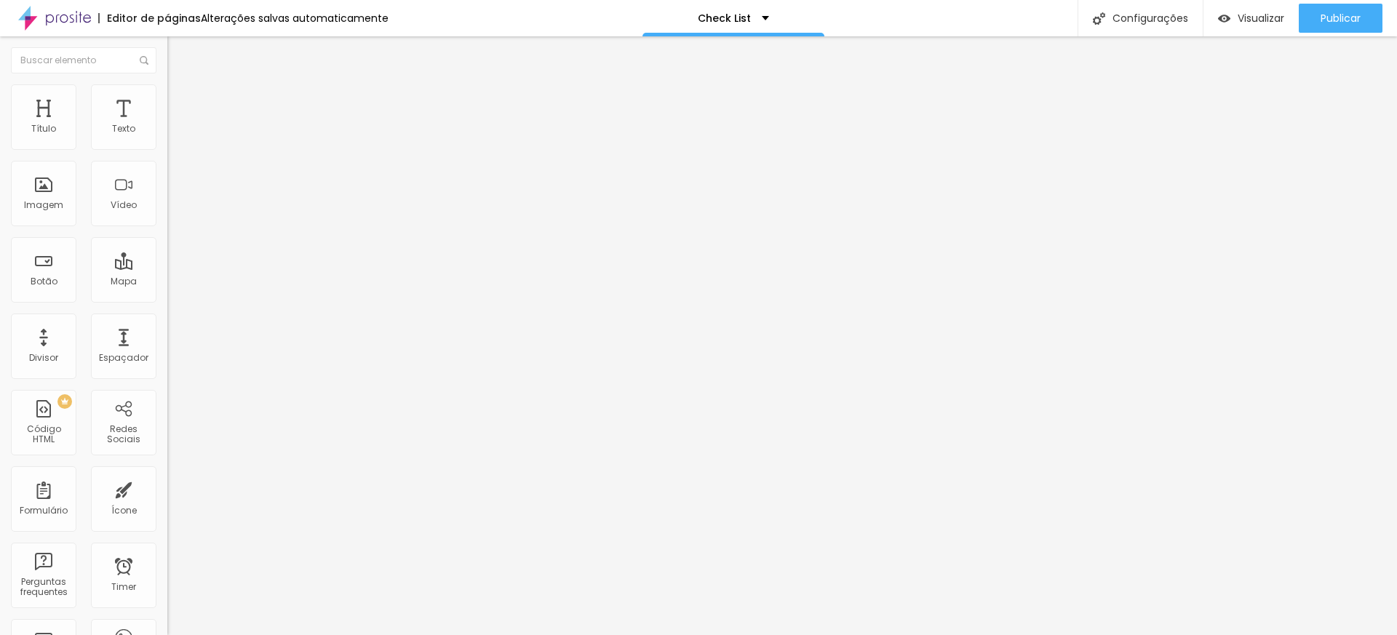
type input "68"
type input "67"
type input "65"
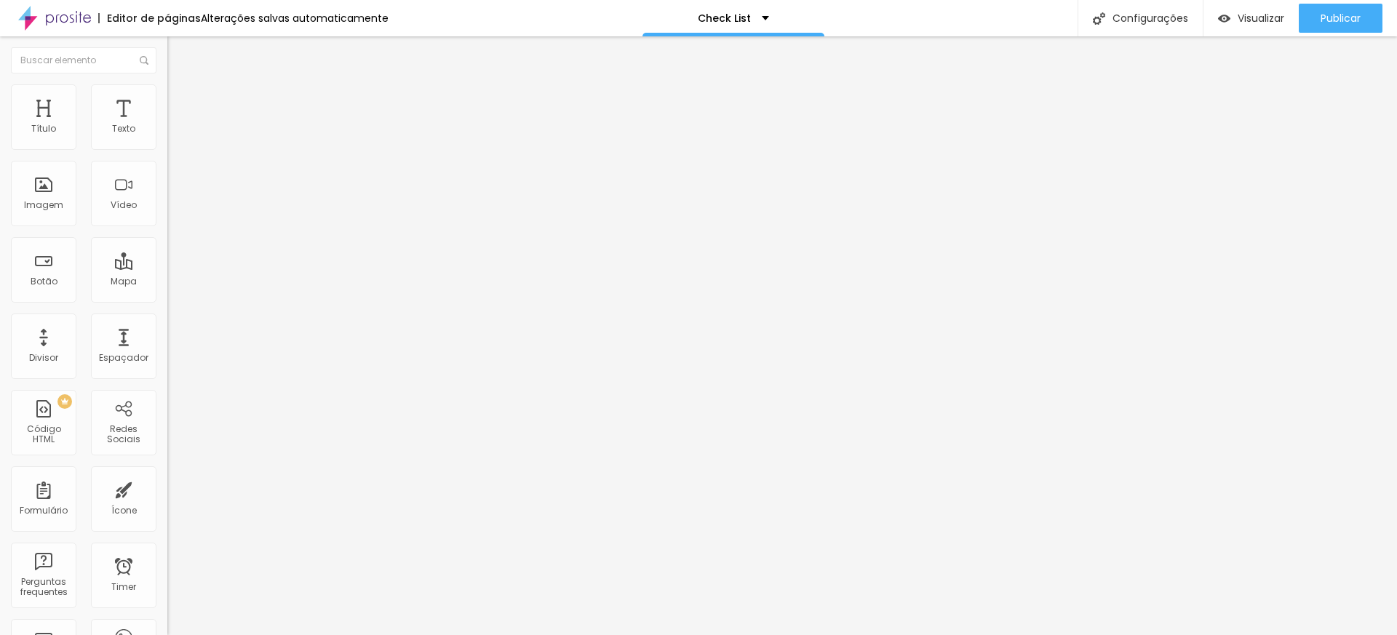
type input "64"
type input "63"
type input "61"
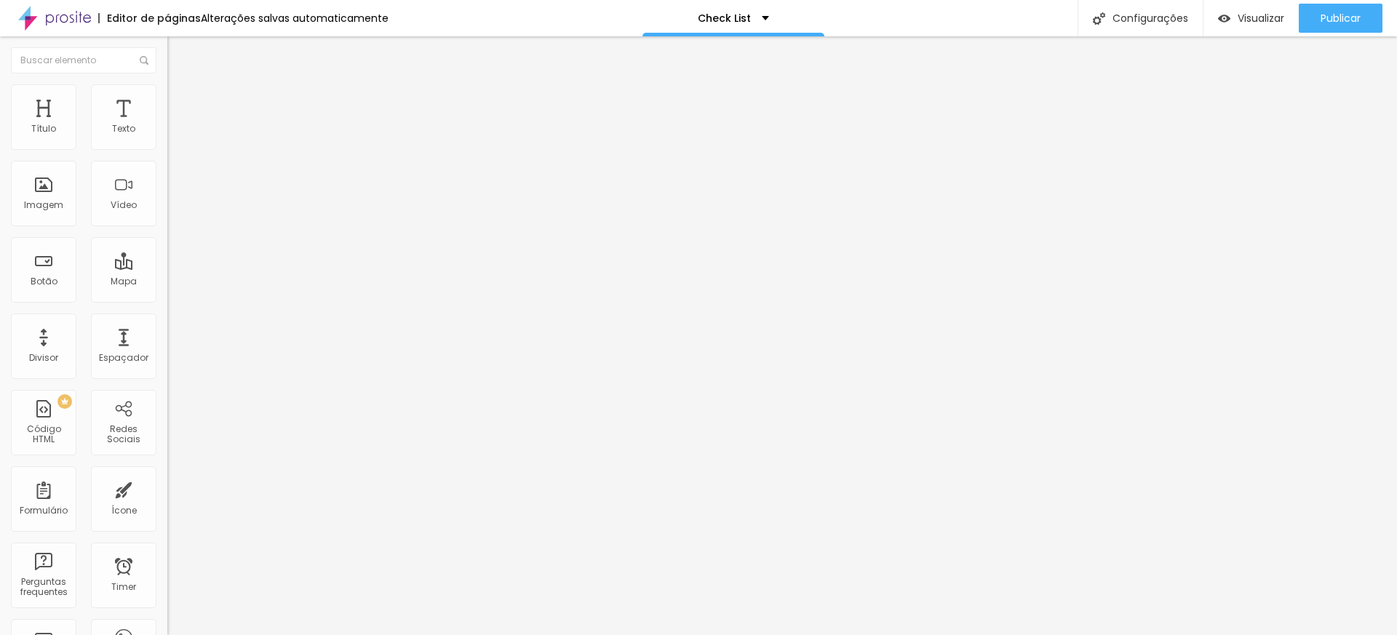
type input "61"
type input "60"
type input "59"
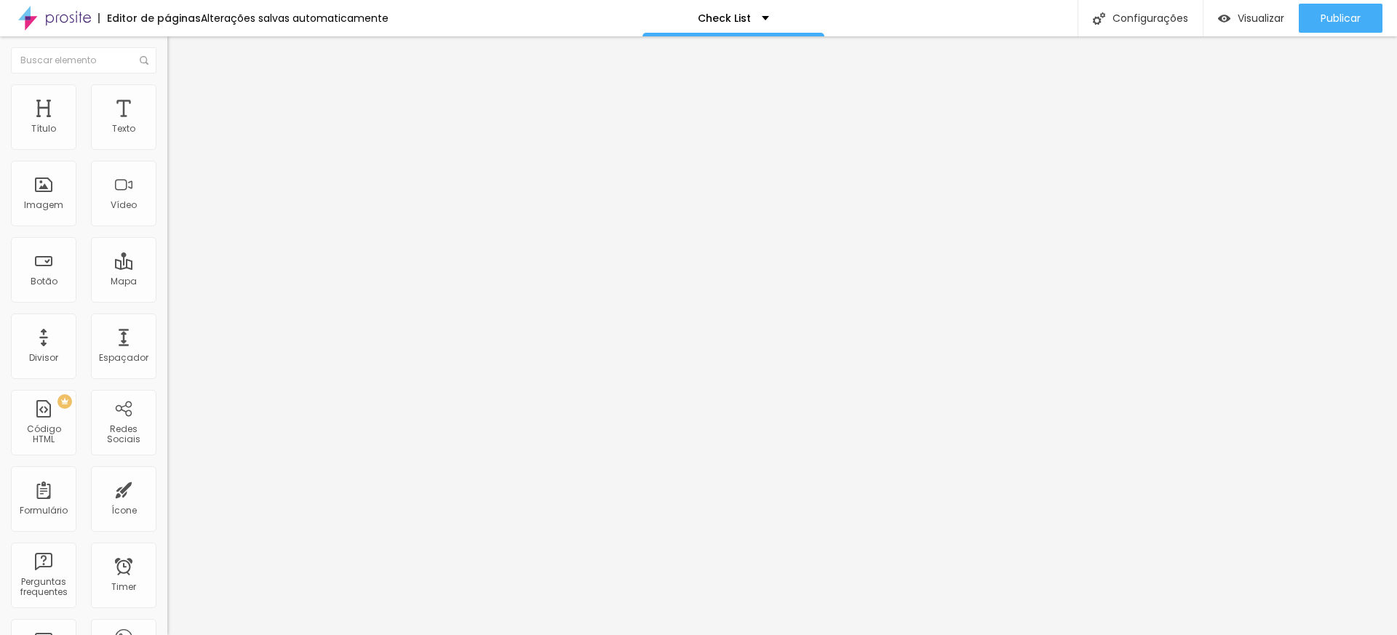
type input "58"
type input "57"
type input "56"
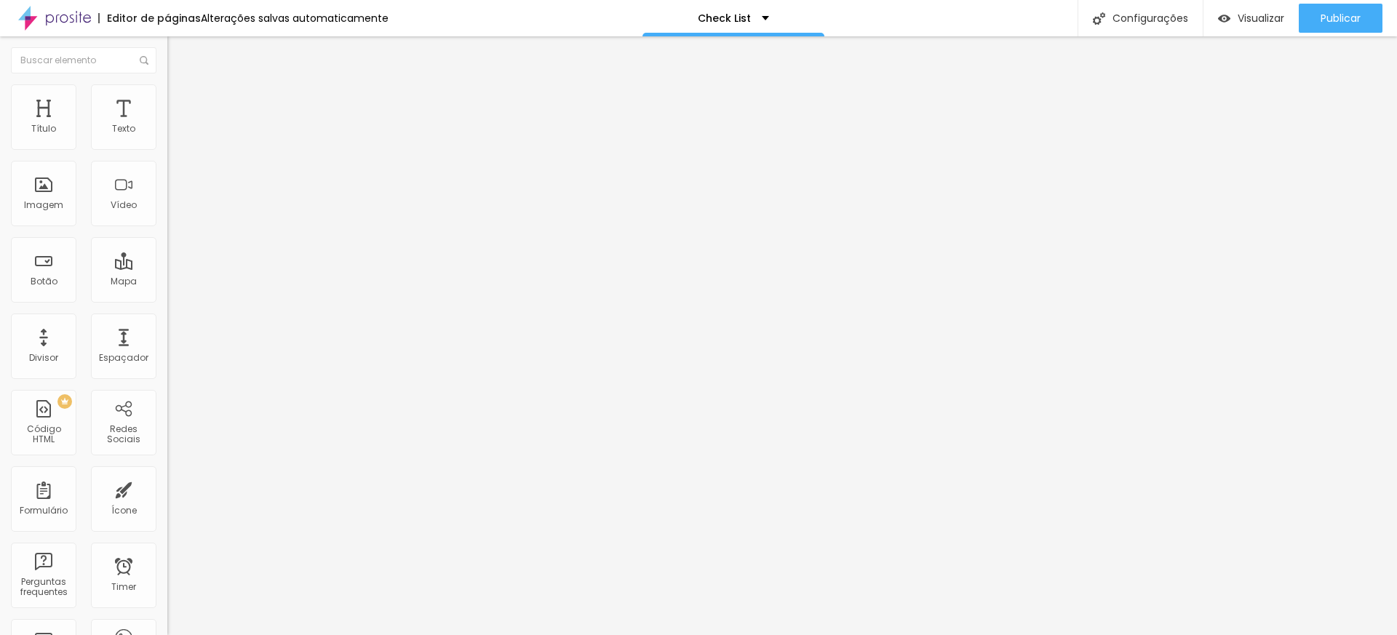
type input "56"
type input "55"
type input "54"
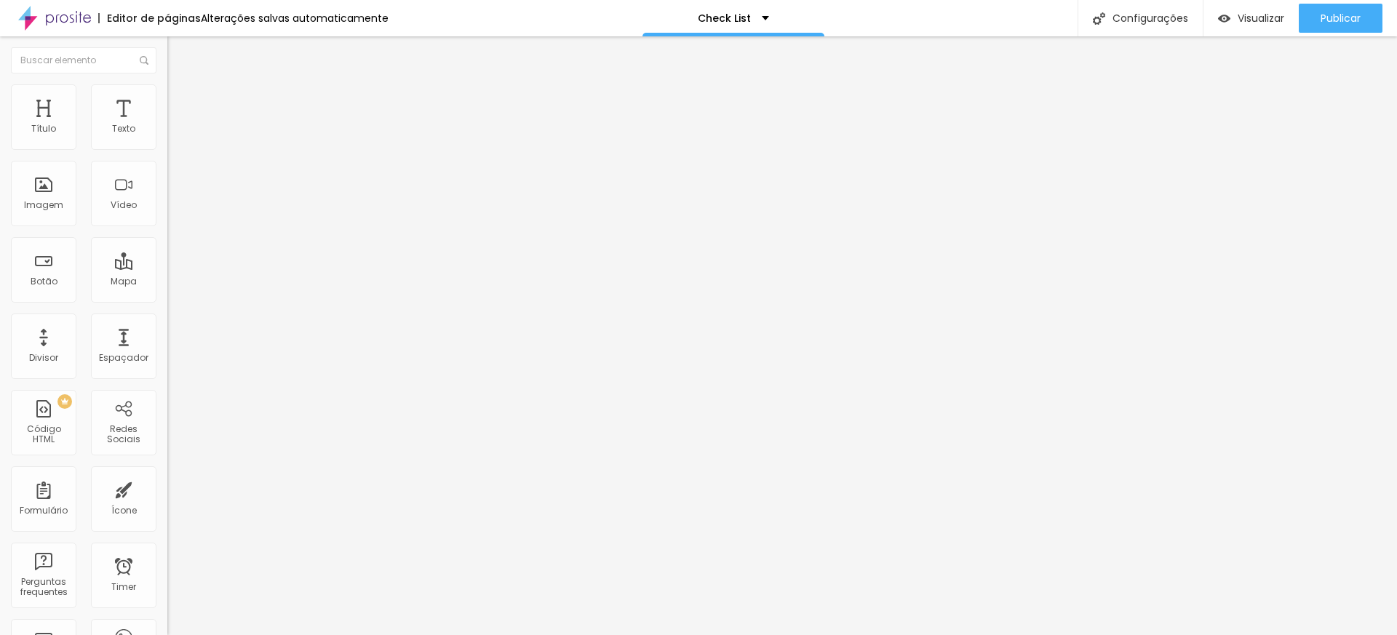
type input "52"
type input "51"
type input "49"
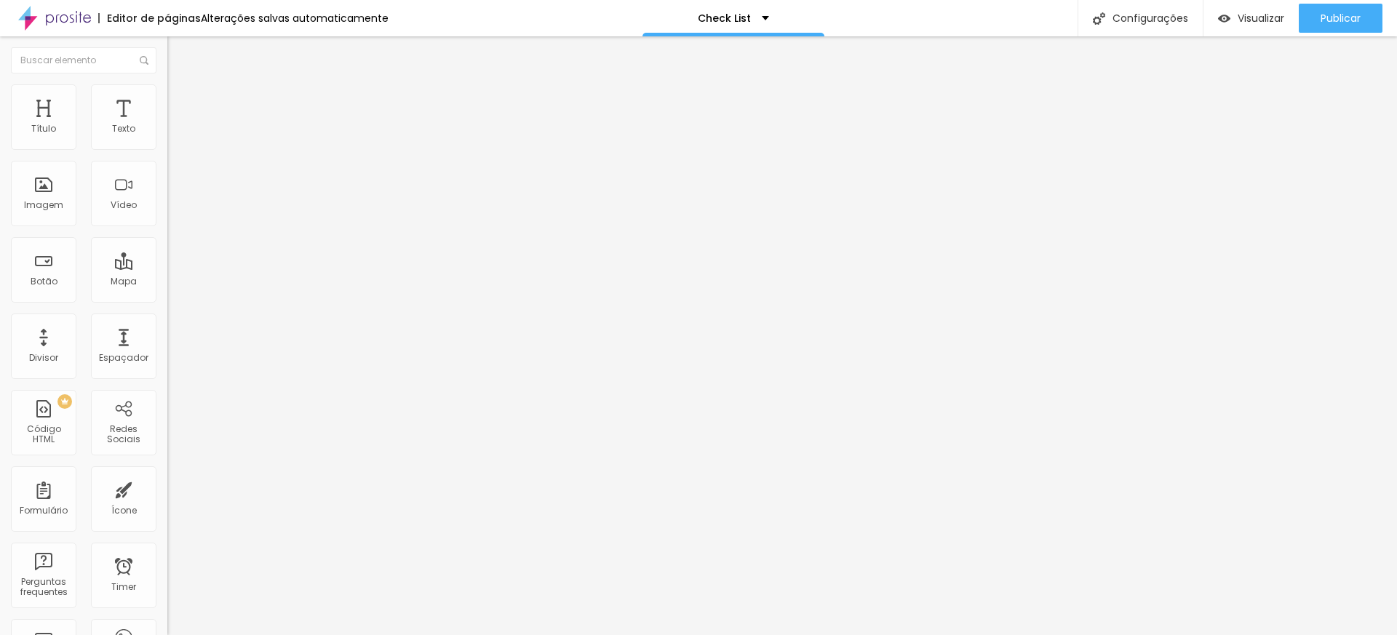
type input "49"
type input "41"
type input "39"
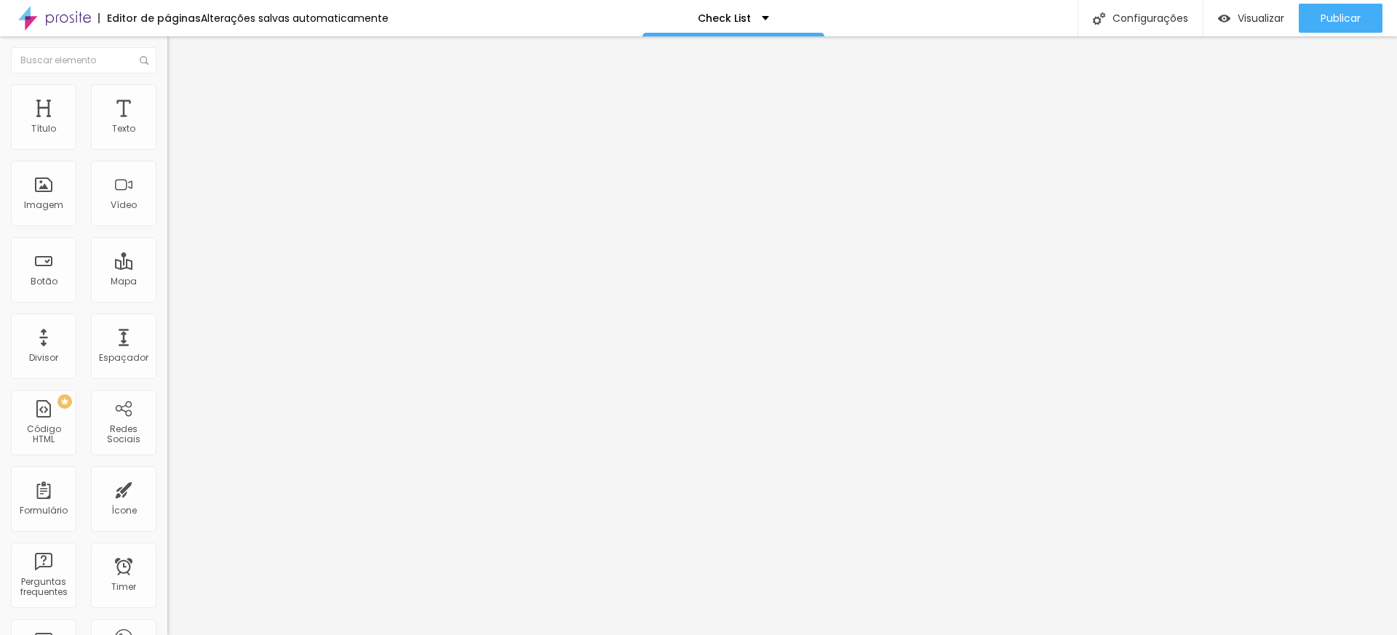
type input "38"
type input "37"
type input "29"
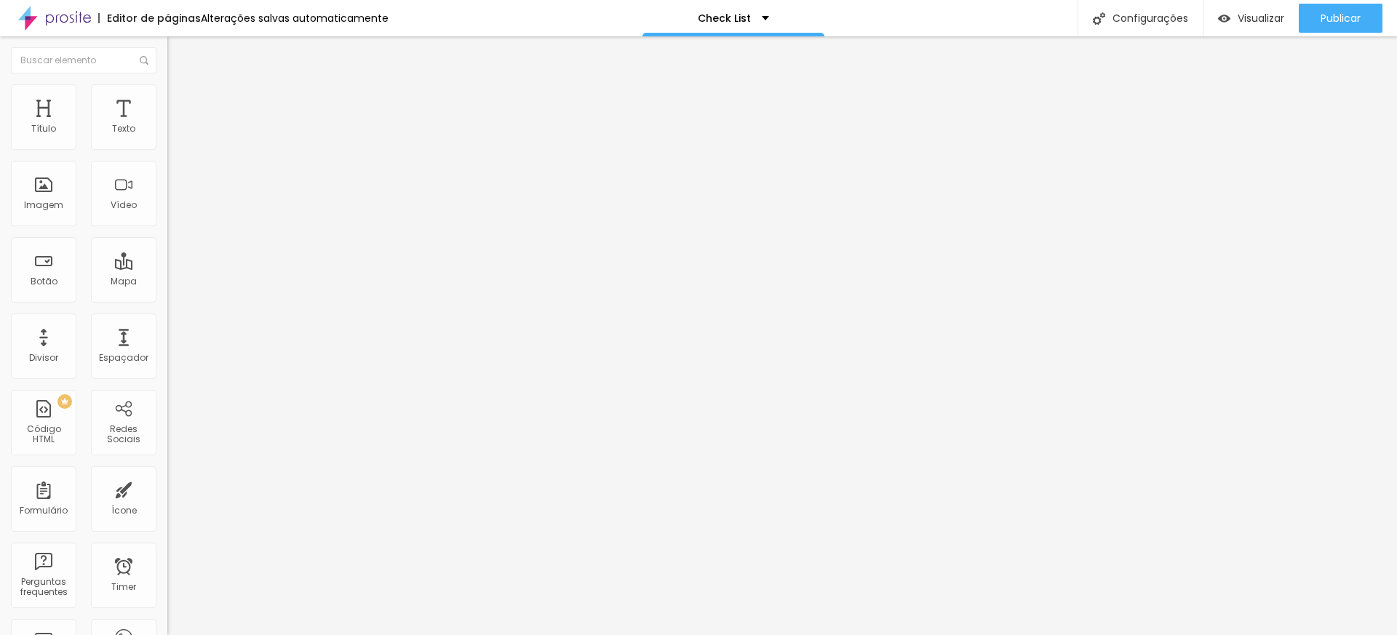
type input "29"
type input "28"
type input "27"
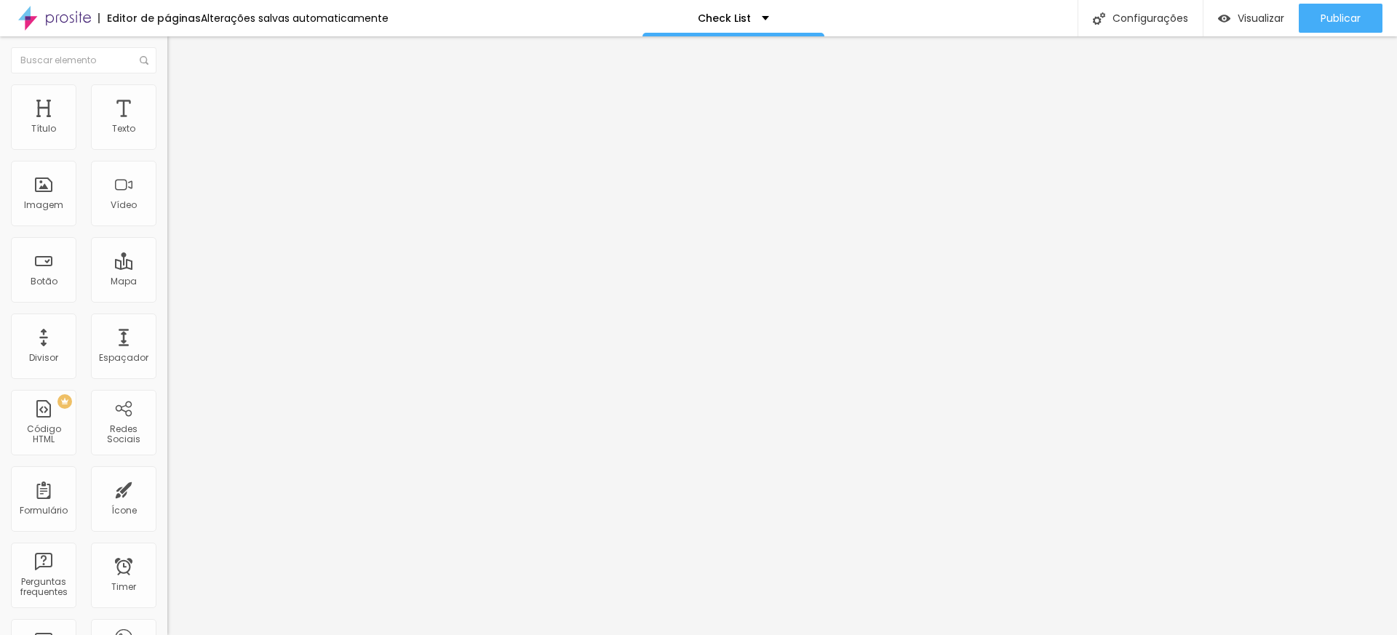
type input "26"
type input "25"
type input "24"
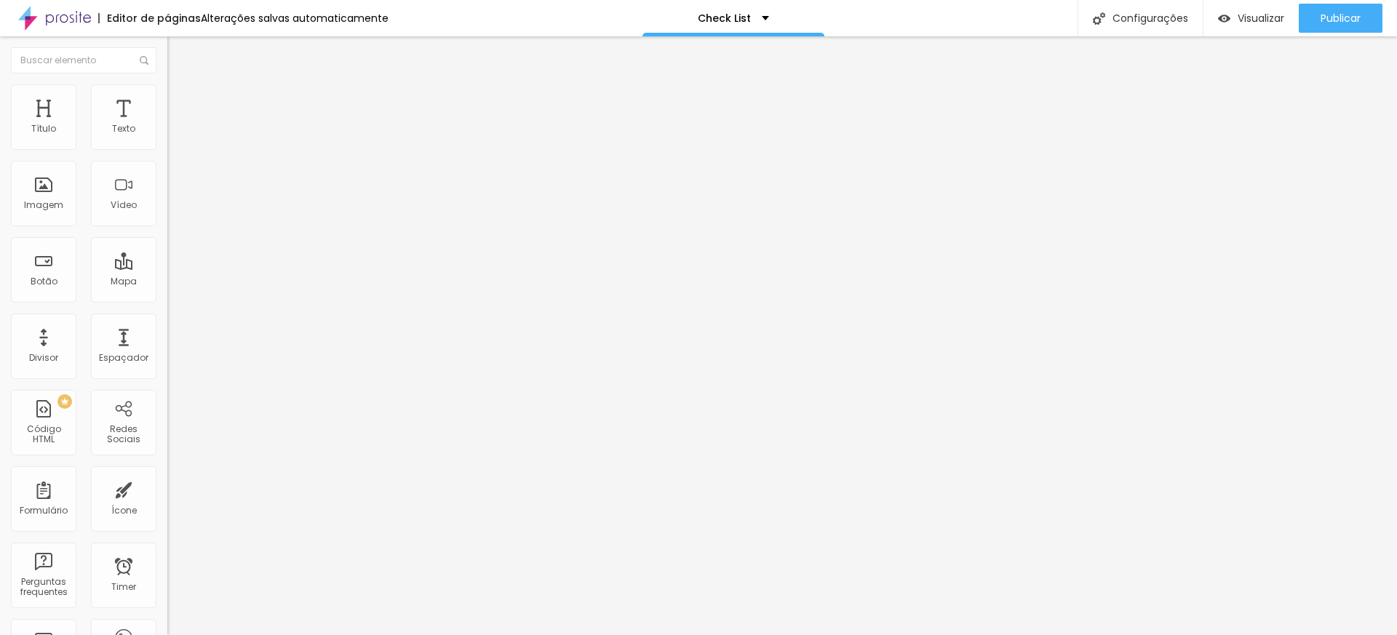
type input "24"
type input "23"
type input "21"
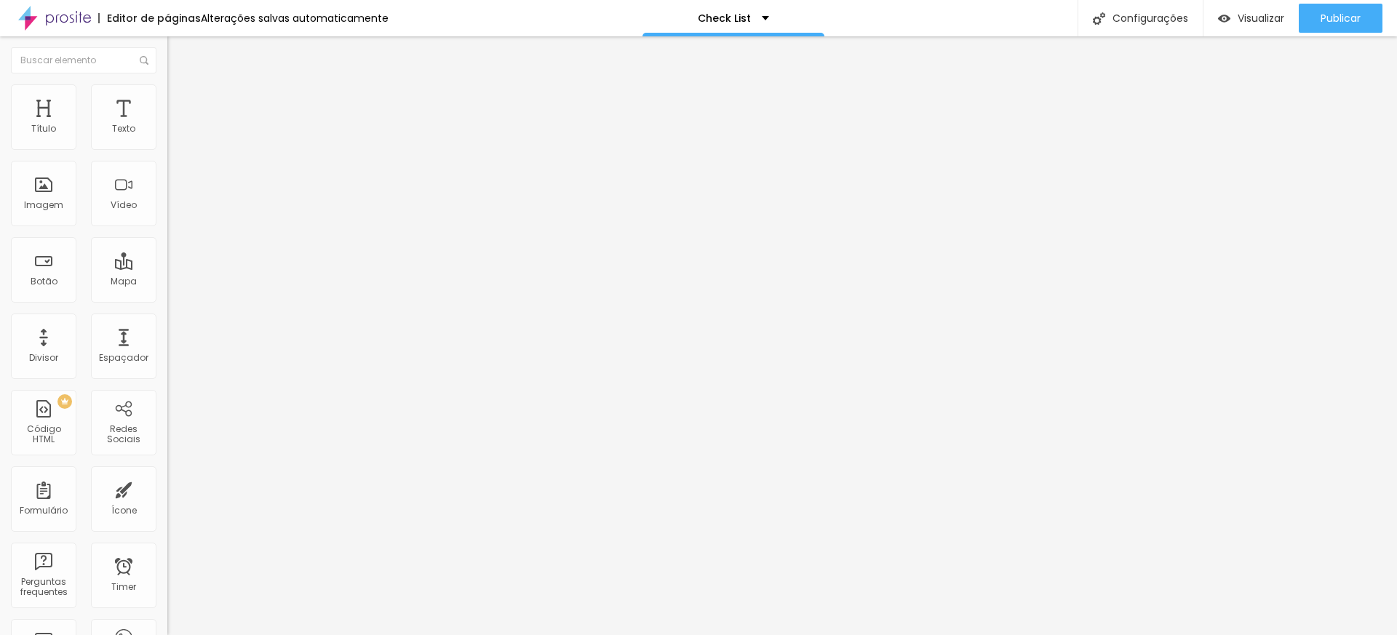
type input "19"
type input "13"
drag, startPoint x: 66, startPoint y: 172, endPoint x: 21, endPoint y: 185, distance: 47.0
click at [167, 488] on input "range" at bounding box center [214, 494] width 94 height 12
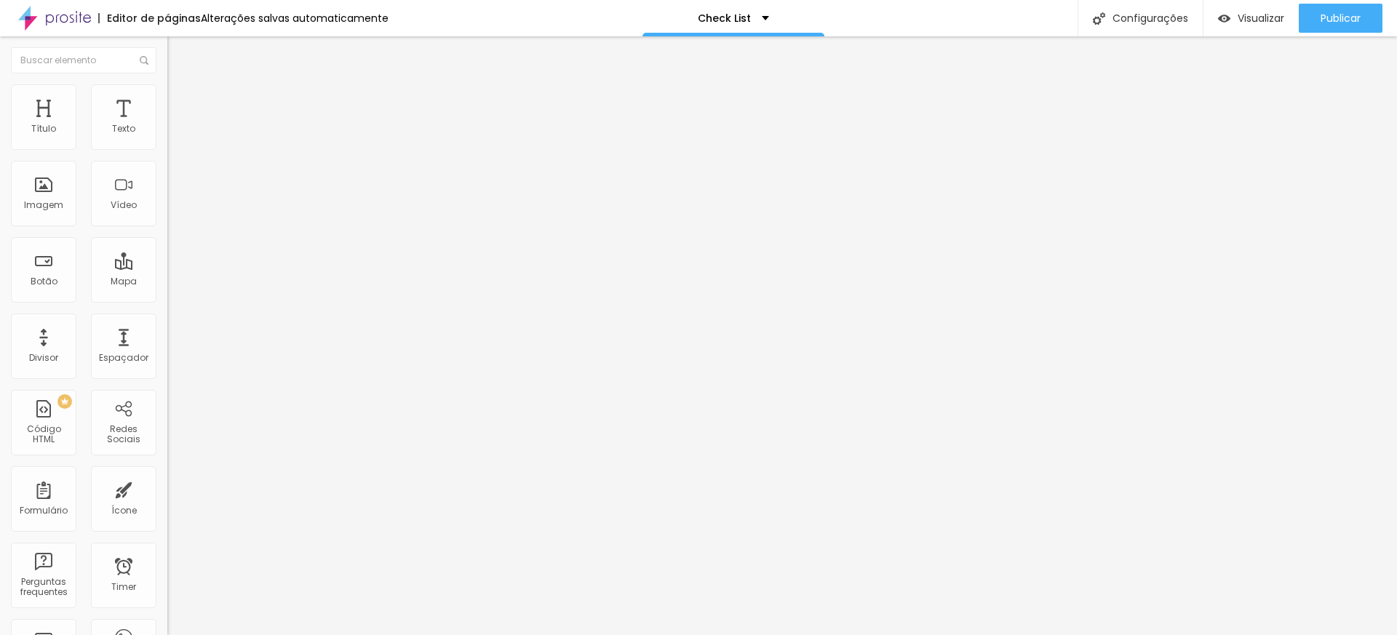
drag, startPoint x: 91, startPoint y: 144, endPoint x: 98, endPoint y: 149, distance: 8.9
click at [167, 282] on input "range" at bounding box center [214, 288] width 94 height 12
drag, startPoint x: 31, startPoint y: 170, endPoint x: 71, endPoint y: 172, distance: 39.4
click at [167, 488] on input "range" at bounding box center [214, 494] width 94 height 12
click at [1326, 12] on span "Publicar" at bounding box center [1341, 18] width 40 height 12
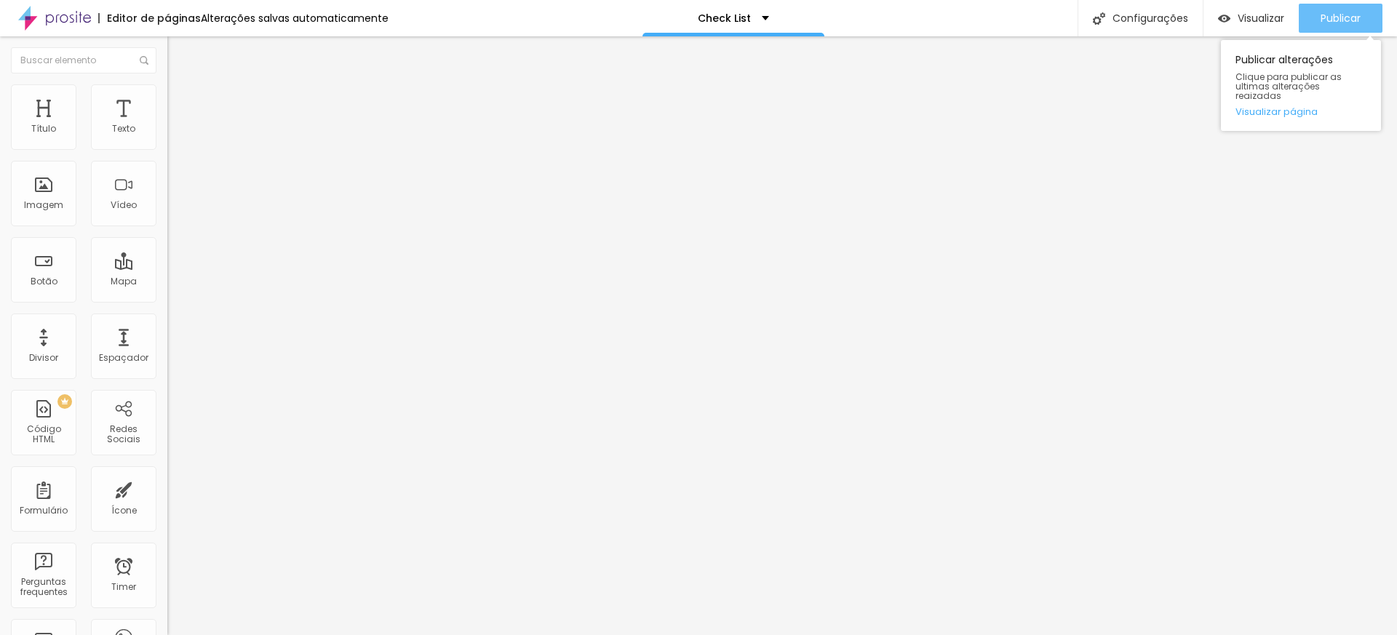
click at [1346, 24] on span "Publicar" at bounding box center [1341, 18] width 40 height 12
